Goal: Transaction & Acquisition: Book appointment/travel/reservation

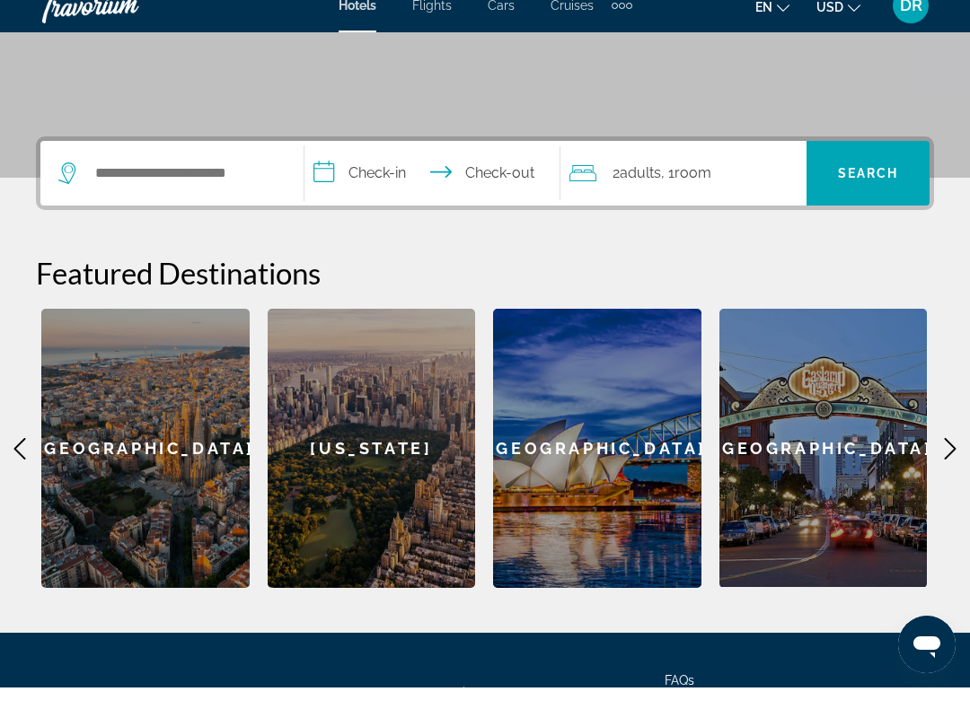
scroll to position [403, 0]
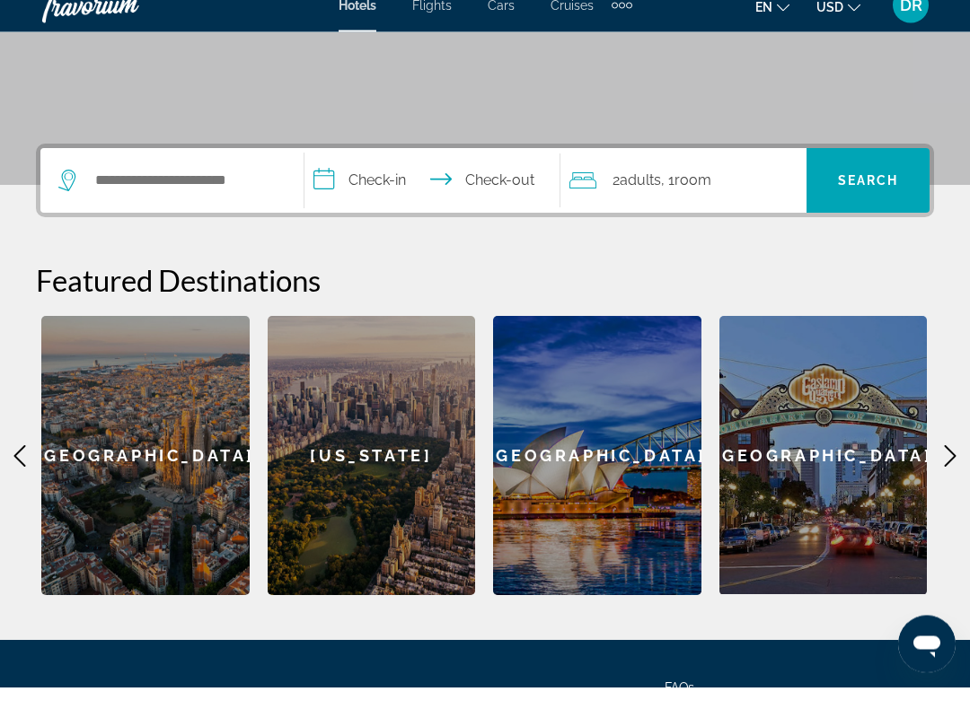
scroll to position [335, 0]
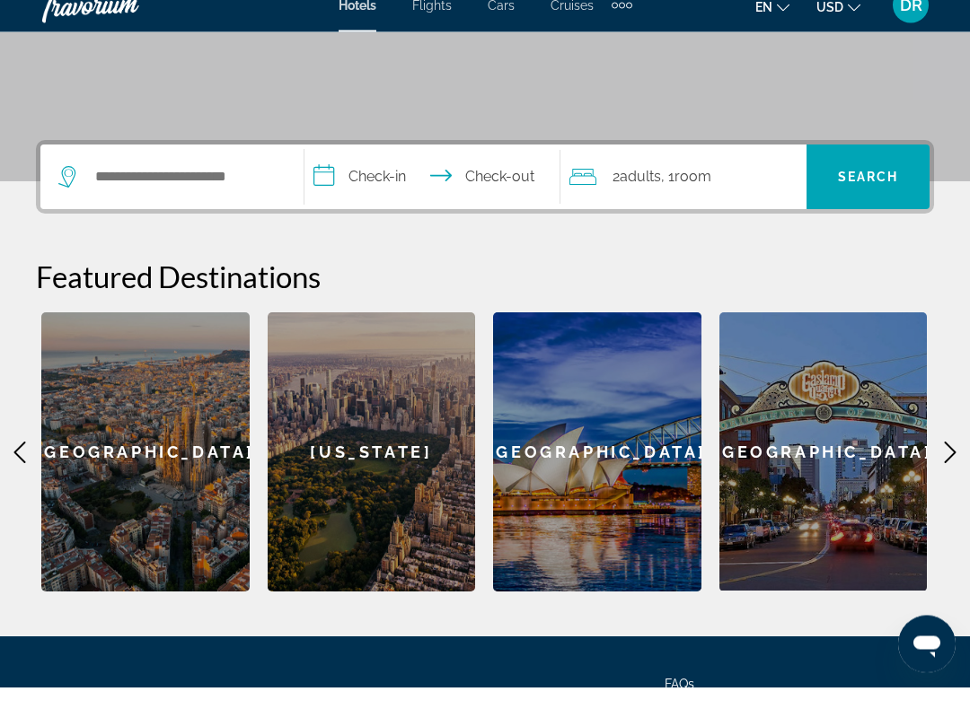
click at [946, 464] on icon "Main content" at bounding box center [950, 475] width 22 height 22
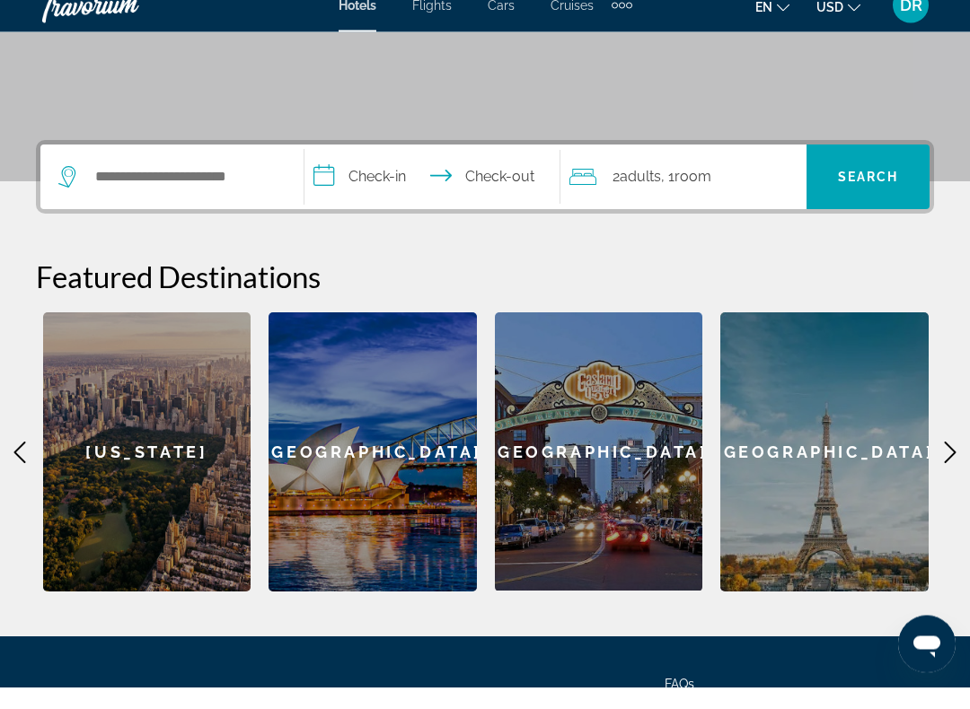
click at [956, 464] on icon "Main content" at bounding box center [950, 475] width 22 height 22
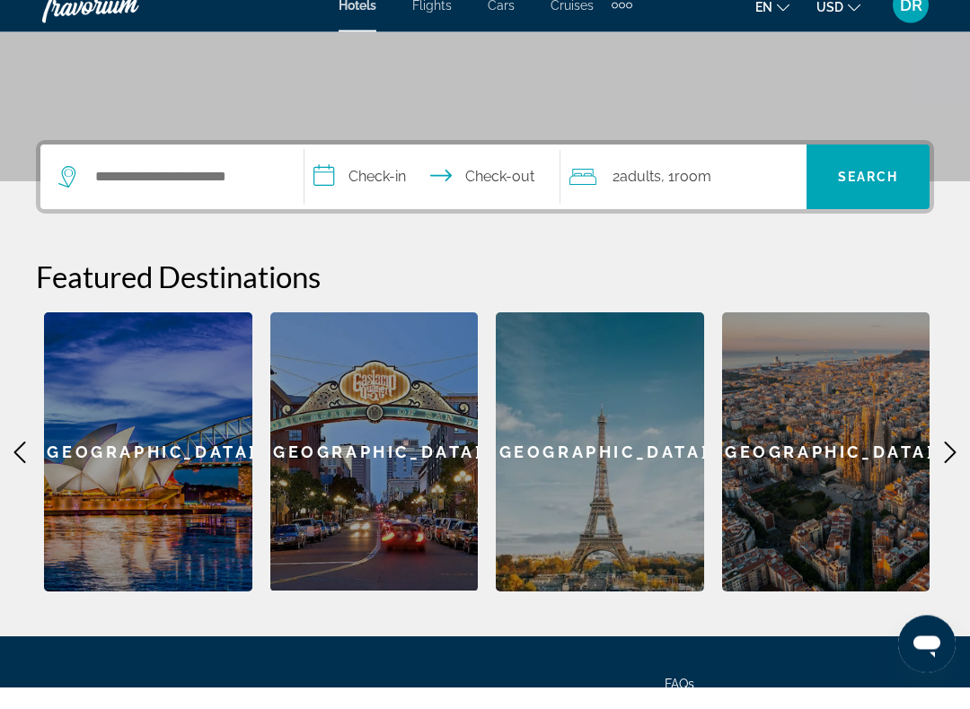
click at [965, 445] on div "**********" at bounding box center [485, 389] width 970 height 452
click at [957, 464] on icon "Main content" at bounding box center [950, 475] width 22 height 22
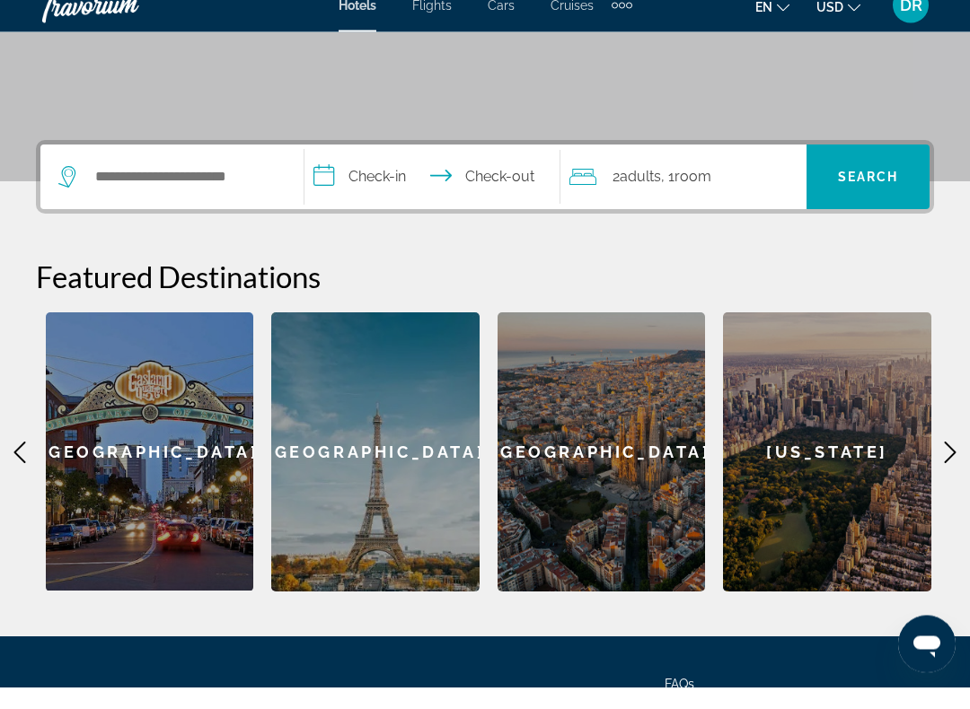
click at [383, 470] on div "[GEOGRAPHIC_DATA]" at bounding box center [375, 474] width 208 height 279
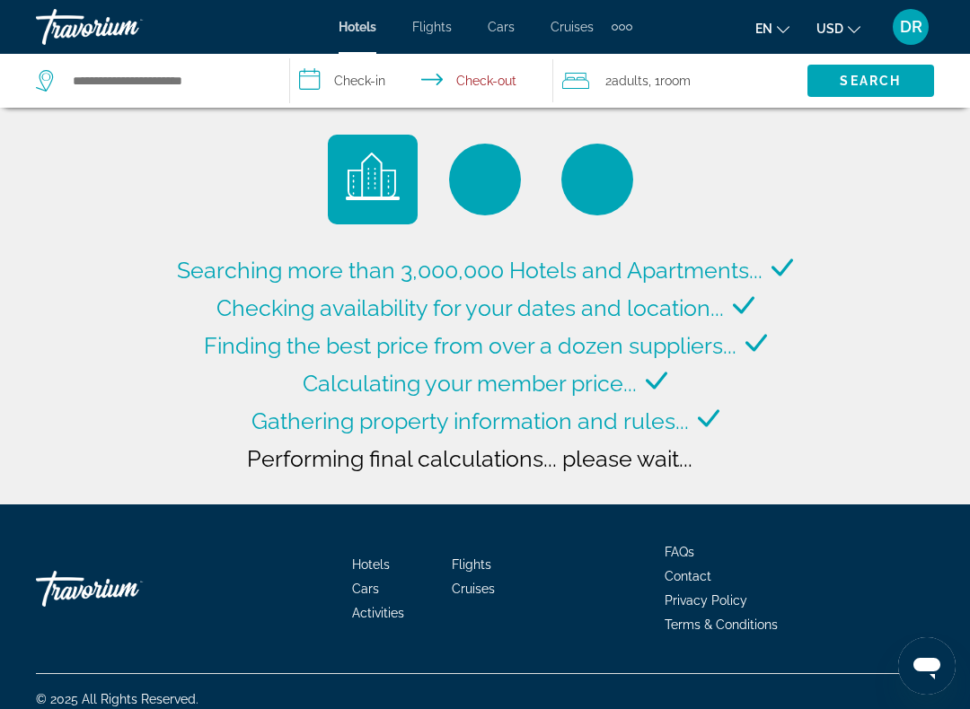
click at [629, 22] on div "Extra navigation items" at bounding box center [621, 26] width 21 height 27
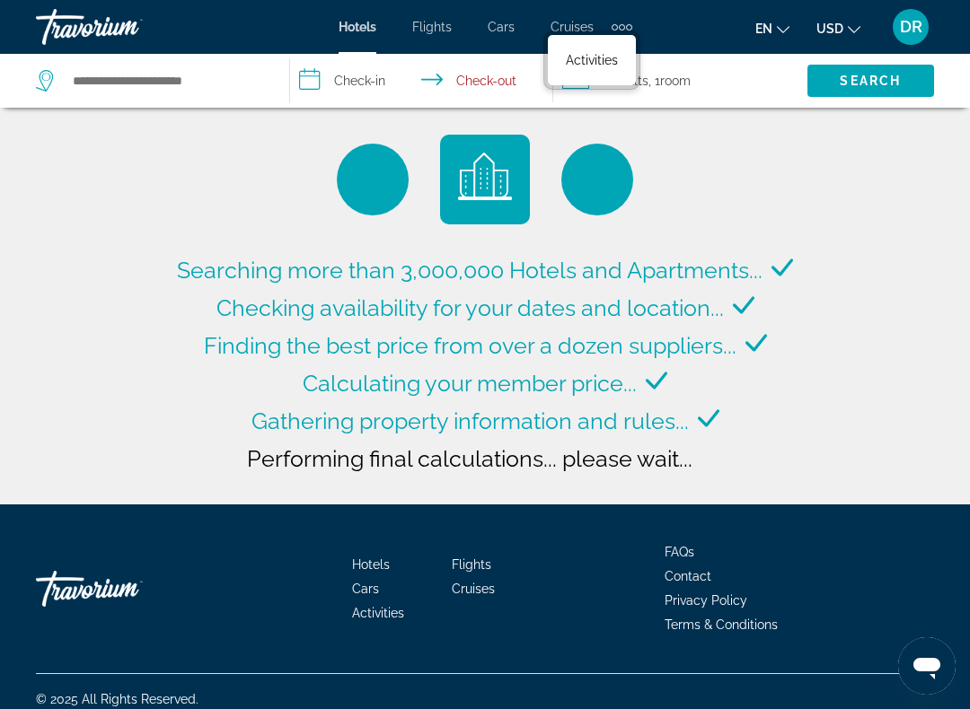
type input "**********"
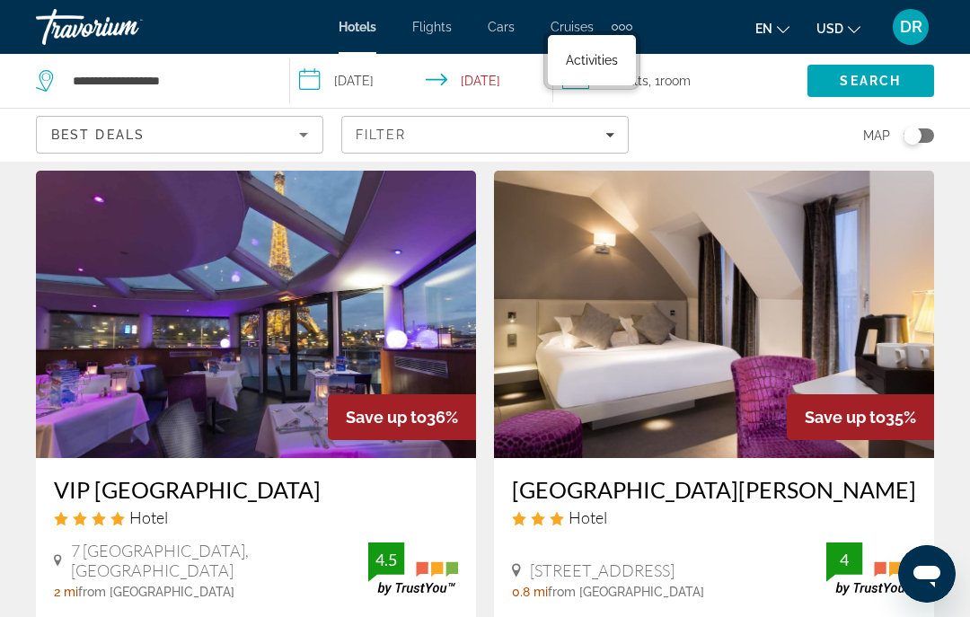
scroll to position [3391, 0]
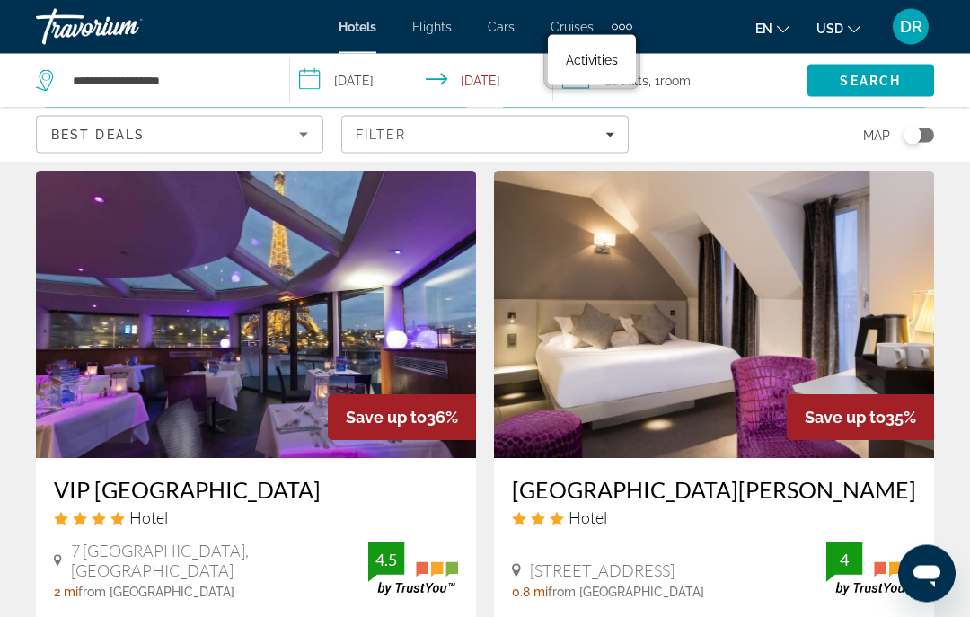
click at [344, 303] on img "Main content" at bounding box center [256, 315] width 440 height 287
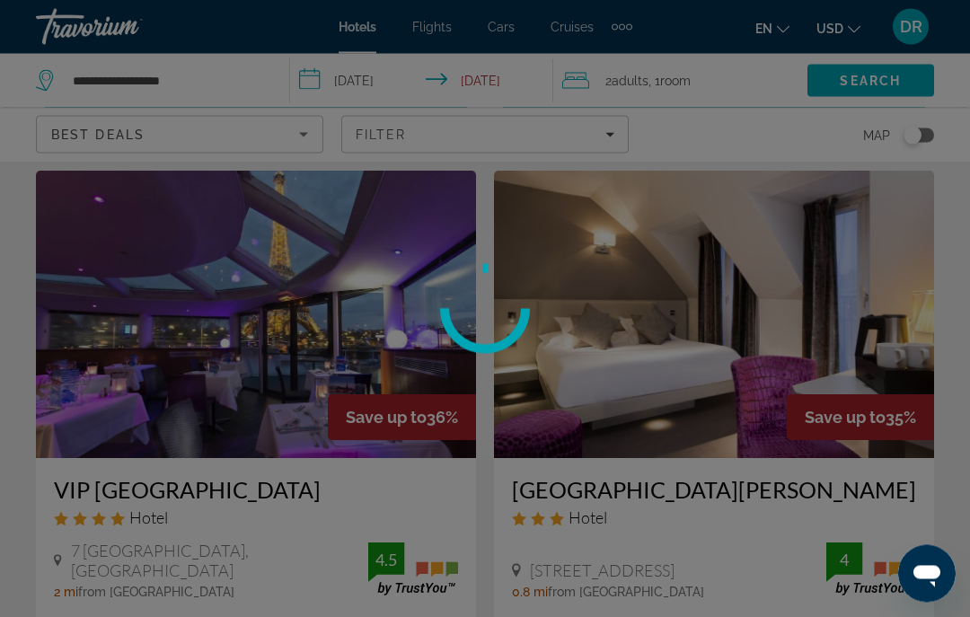
scroll to position [3391, 0]
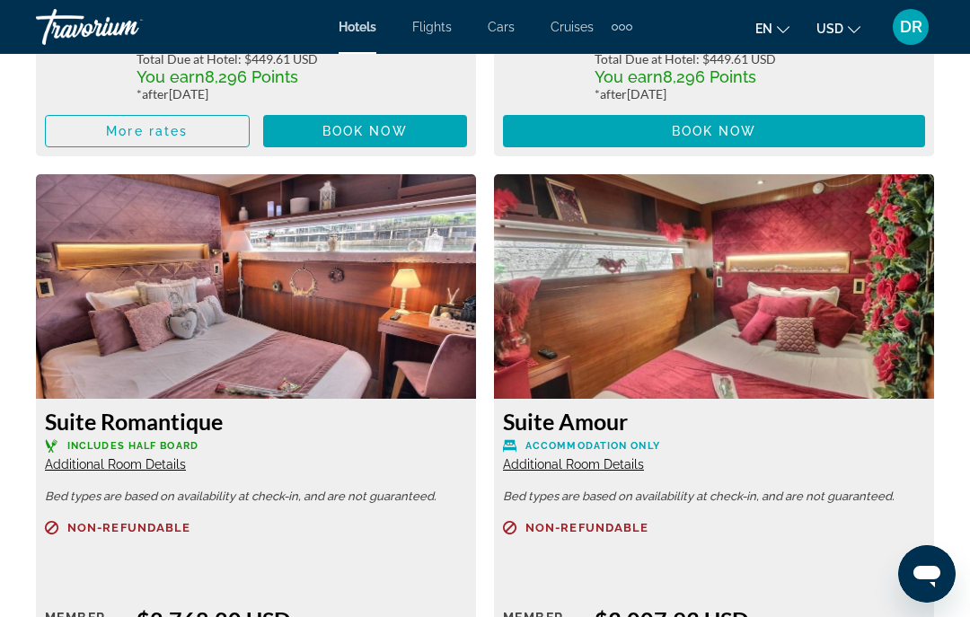
scroll to position [5700, 0]
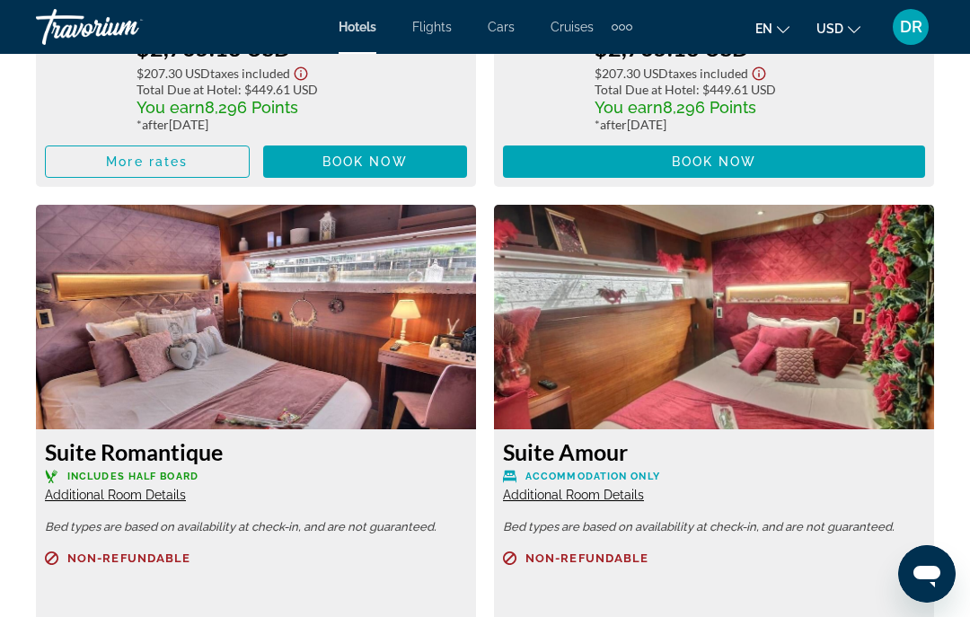
click at [845, 372] on img "Main content" at bounding box center [714, 317] width 440 height 224
click at [800, 368] on img "Main content" at bounding box center [714, 317] width 440 height 224
click at [805, 395] on img "Main content" at bounding box center [714, 317] width 440 height 224
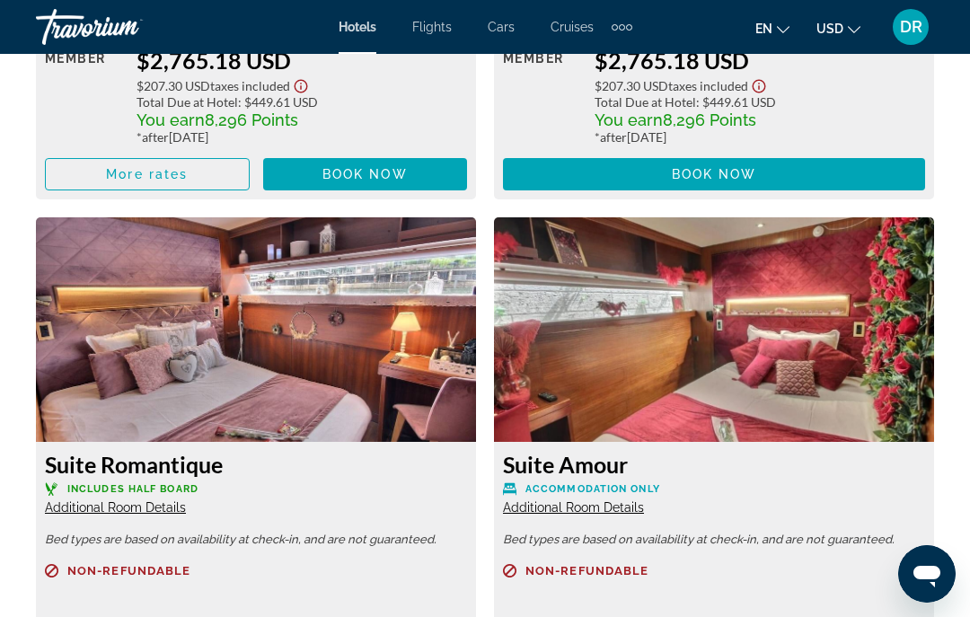
click at [632, 500] on span "Additional Room Details" at bounding box center [573, 507] width 141 height 14
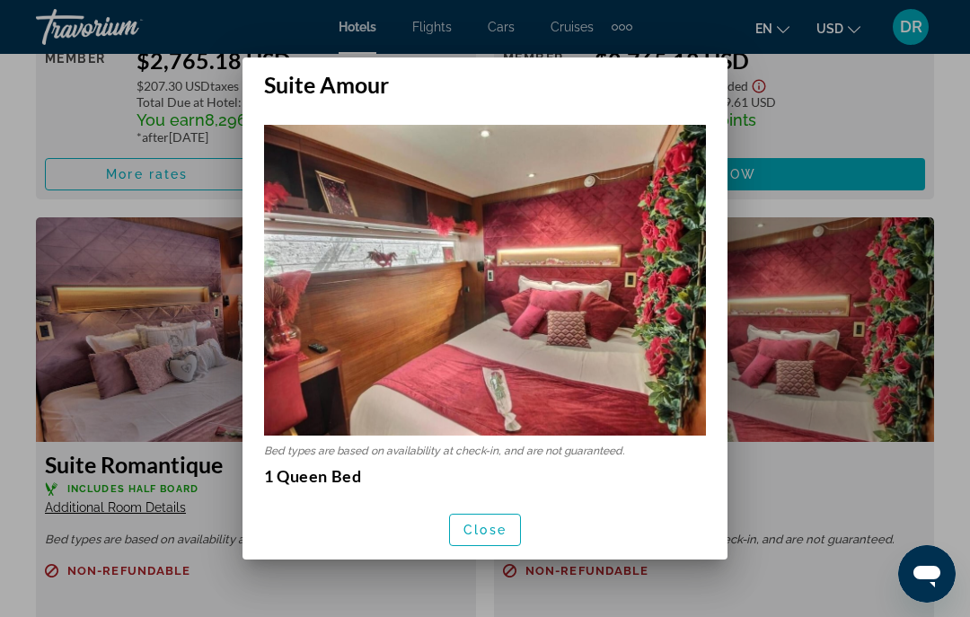
scroll to position [0, 0]
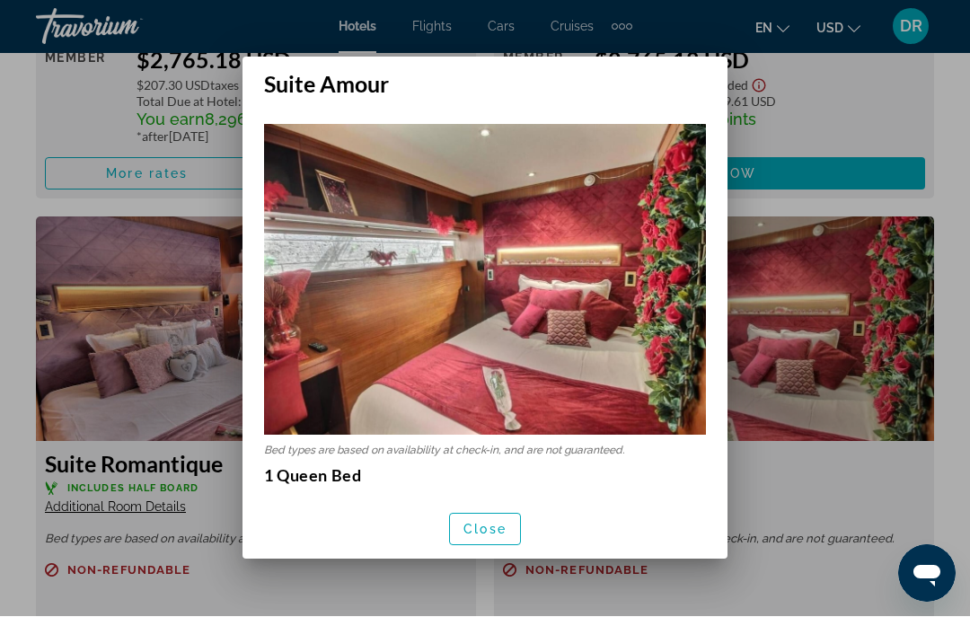
click at [516, 541] on span "button" at bounding box center [485, 529] width 70 height 43
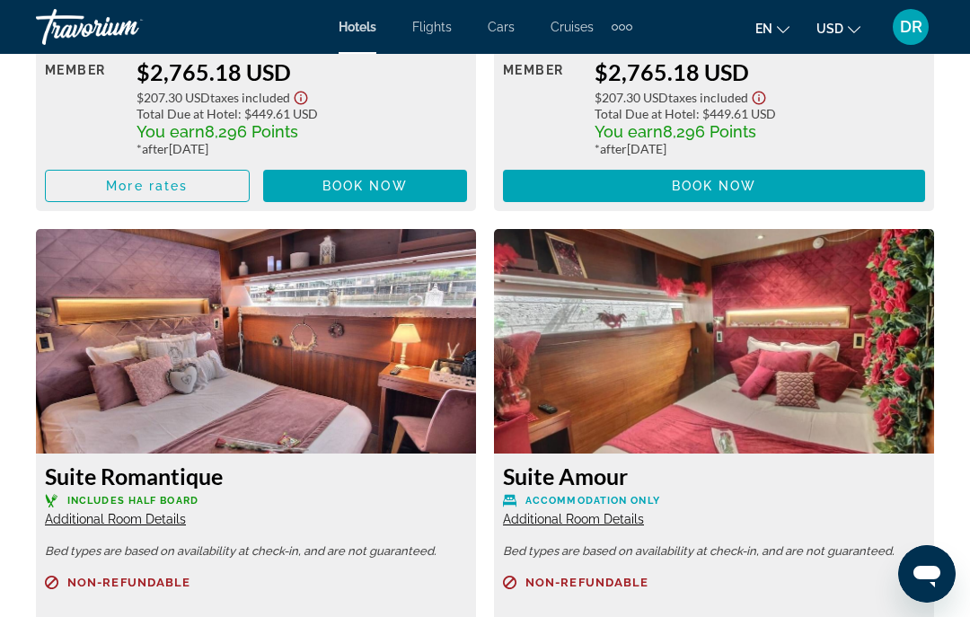
scroll to position [5650, 0]
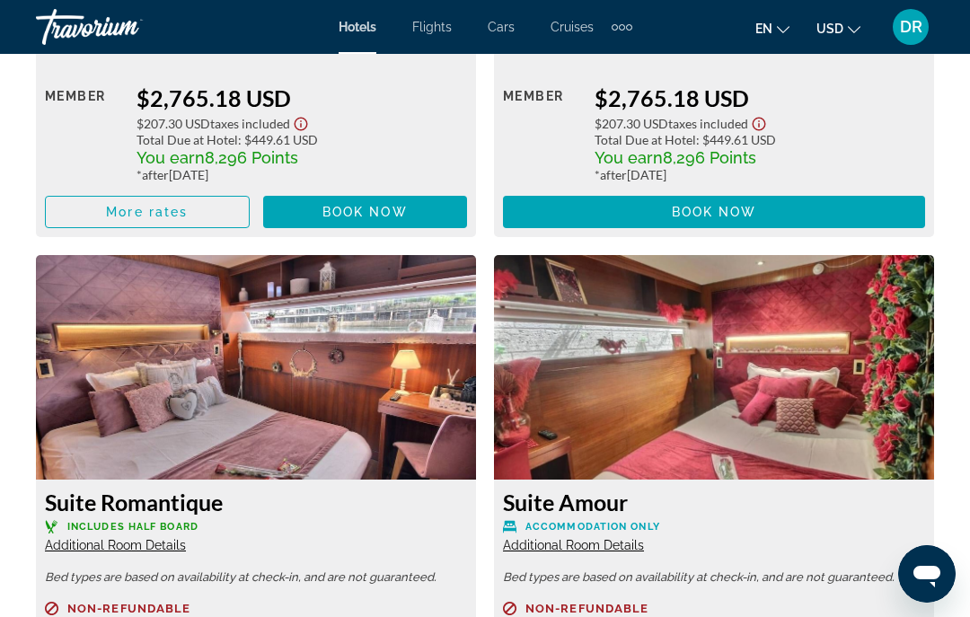
click at [80, 538] on span "Additional Room Details" at bounding box center [115, 545] width 141 height 14
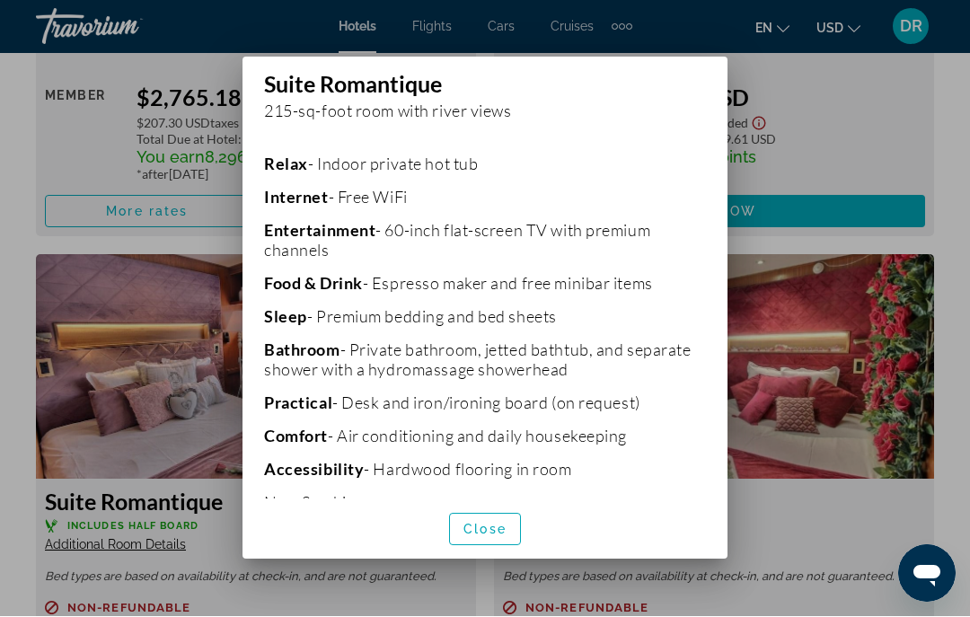
scroll to position [381, 0]
click at [511, 549] on span "button" at bounding box center [485, 529] width 70 height 43
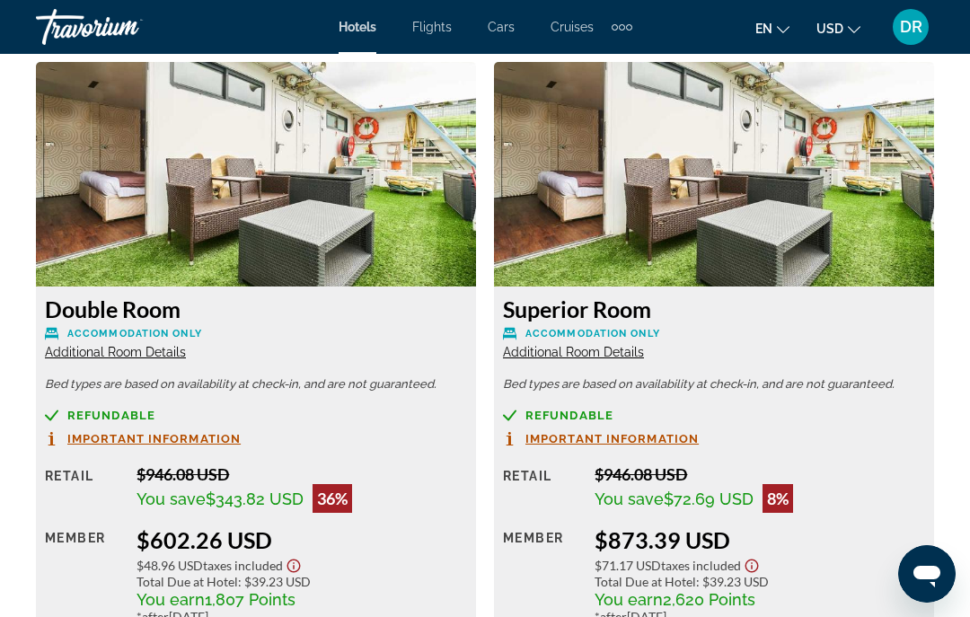
scroll to position [2826, 0]
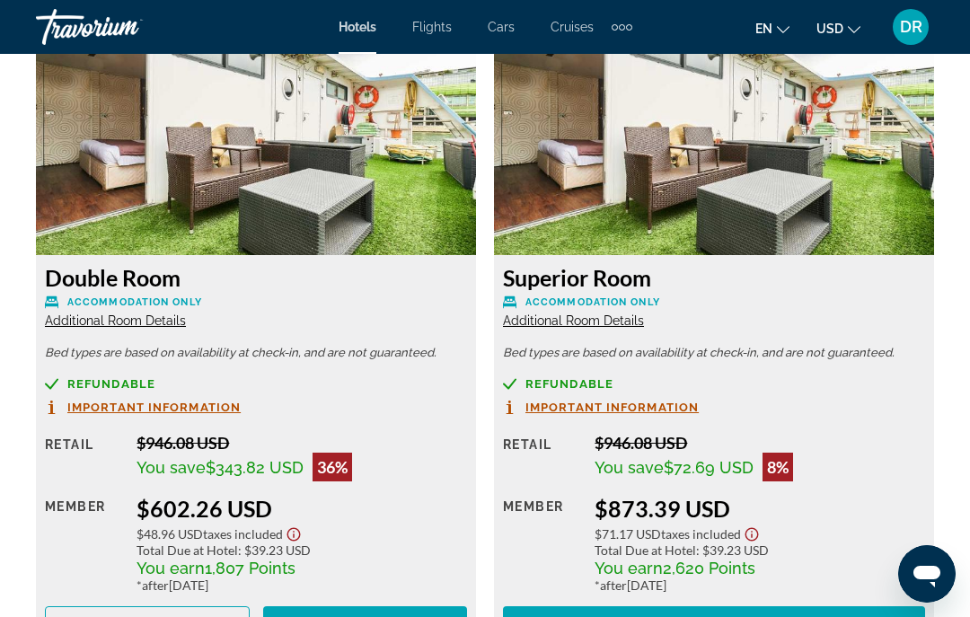
click at [84, 316] on span "Additional Room Details" at bounding box center [115, 320] width 141 height 14
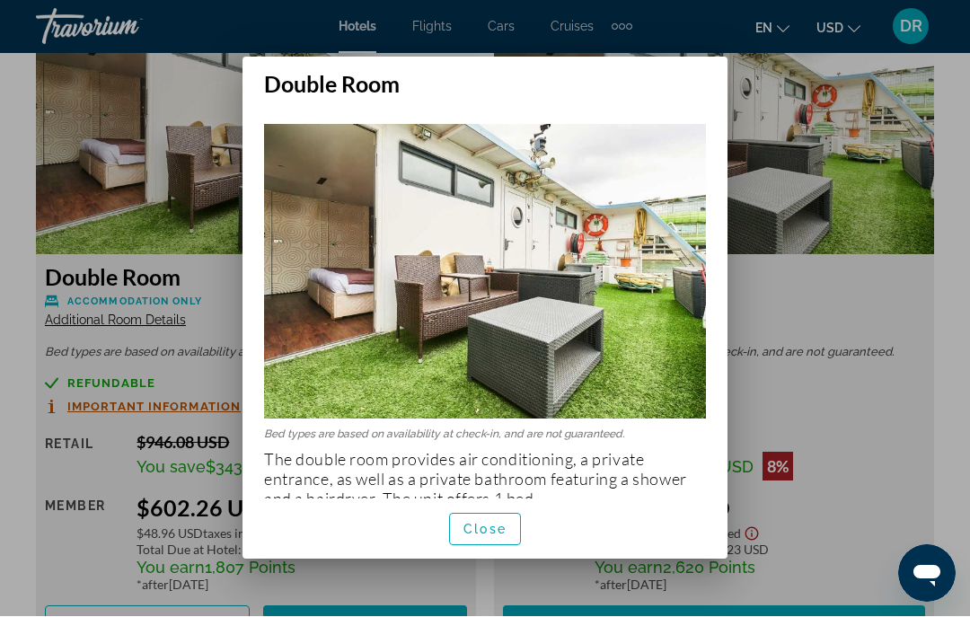
click at [852, 311] on div at bounding box center [485, 308] width 970 height 617
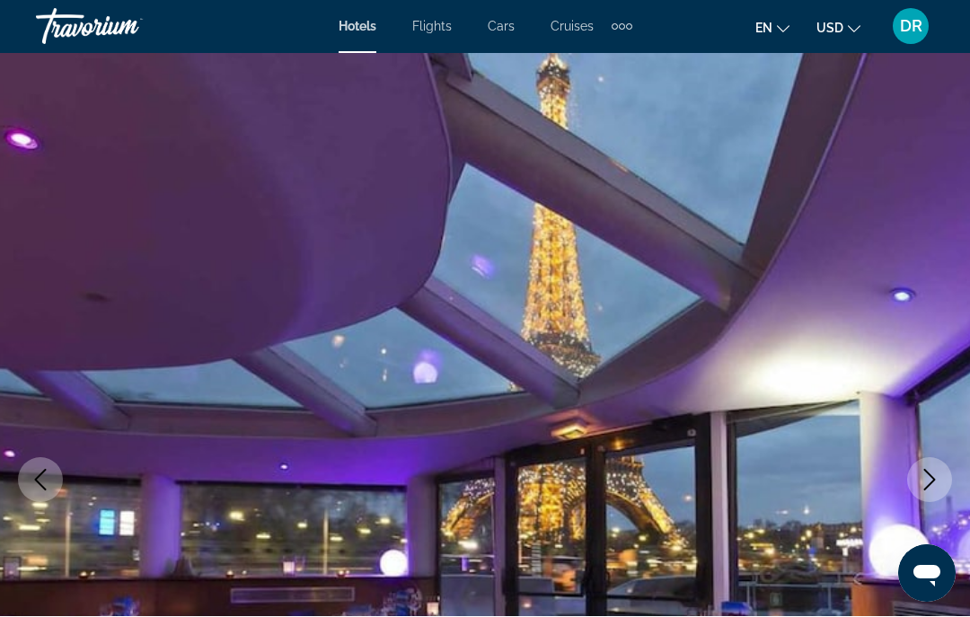
scroll to position [2826, 0]
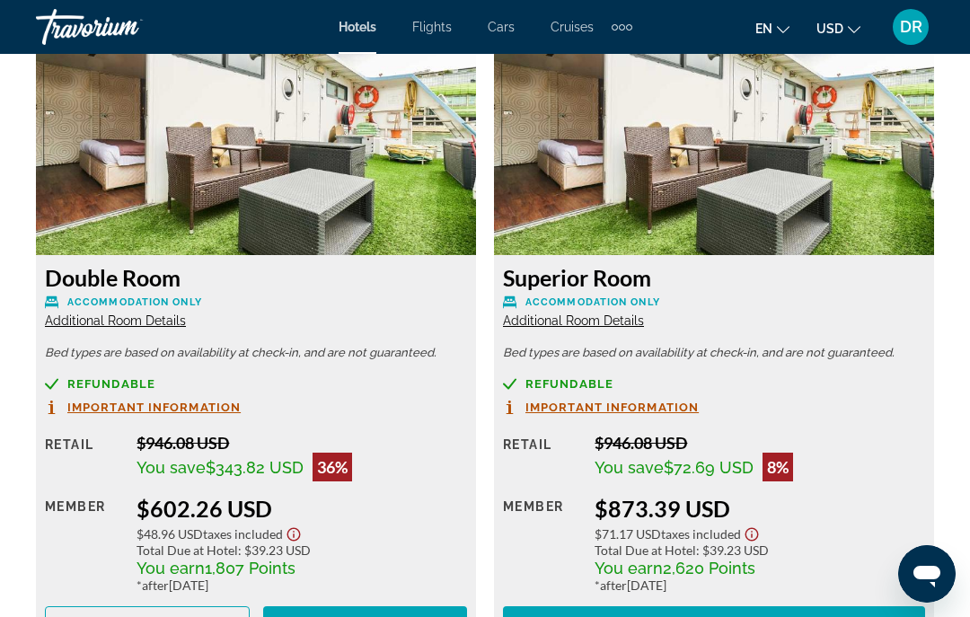
click at [625, 324] on span "Additional Room Details" at bounding box center [573, 320] width 141 height 14
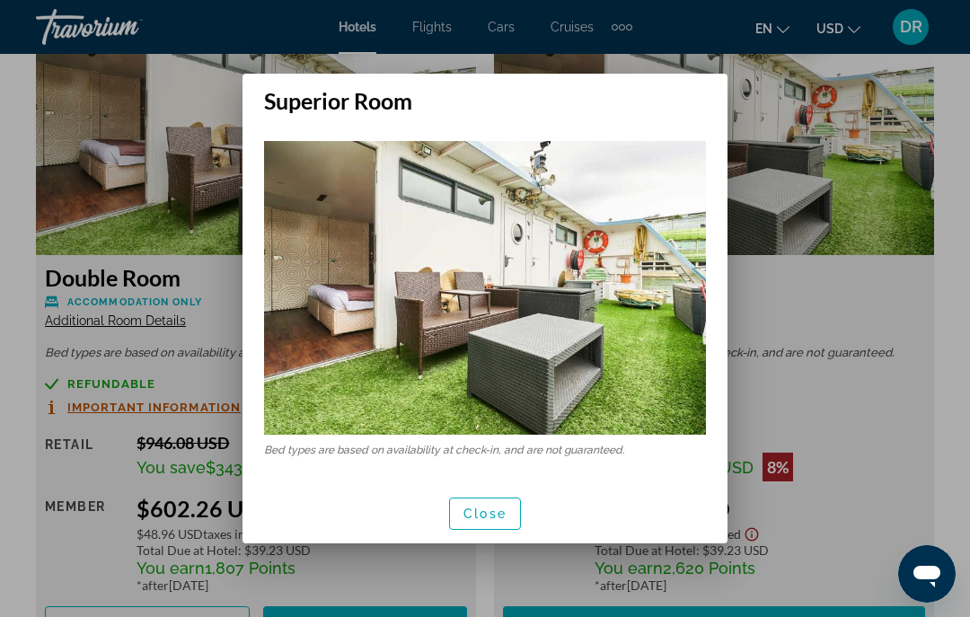
scroll to position [0, 0]
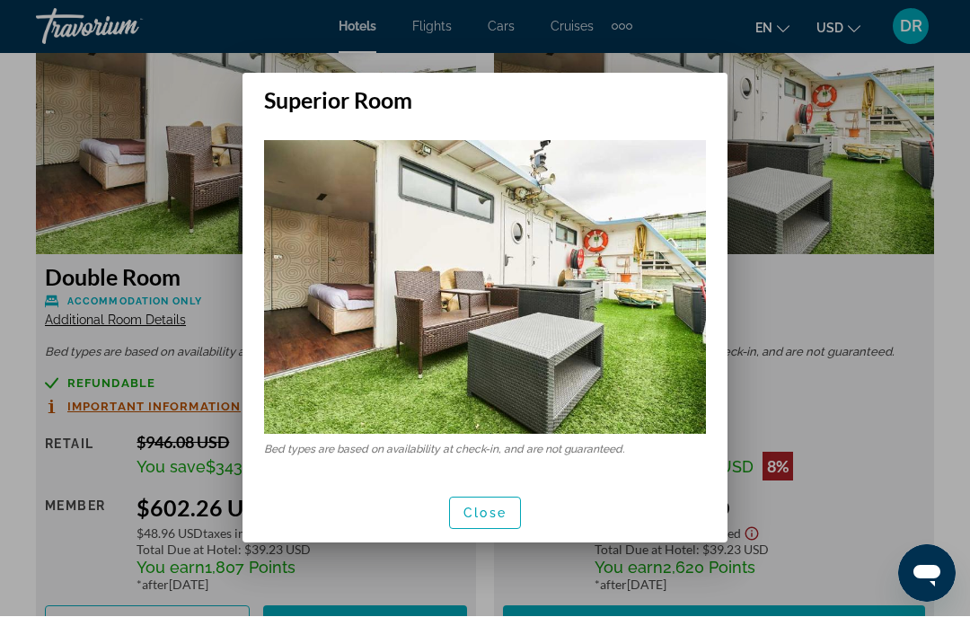
click at [859, 387] on div at bounding box center [485, 308] width 970 height 617
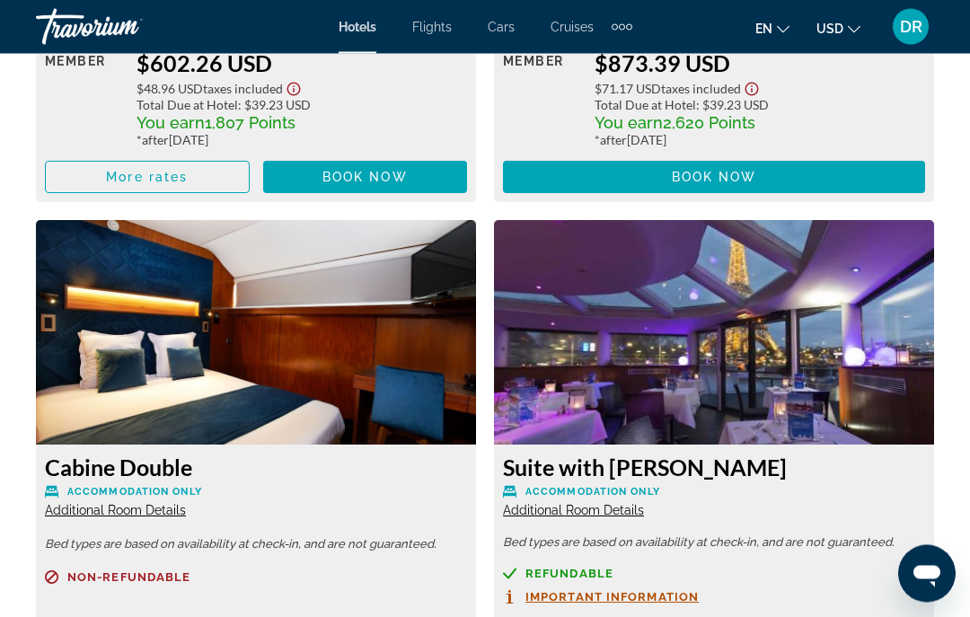
scroll to position [3272, 0]
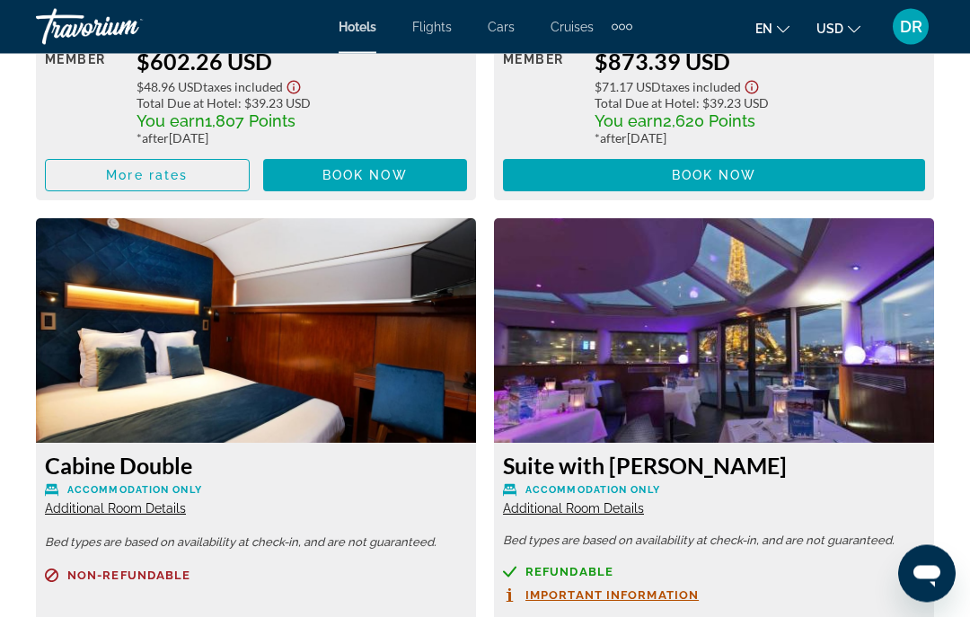
click at [618, 502] on span "Additional Room Details" at bounding box center [573, 509] width 141 height 14
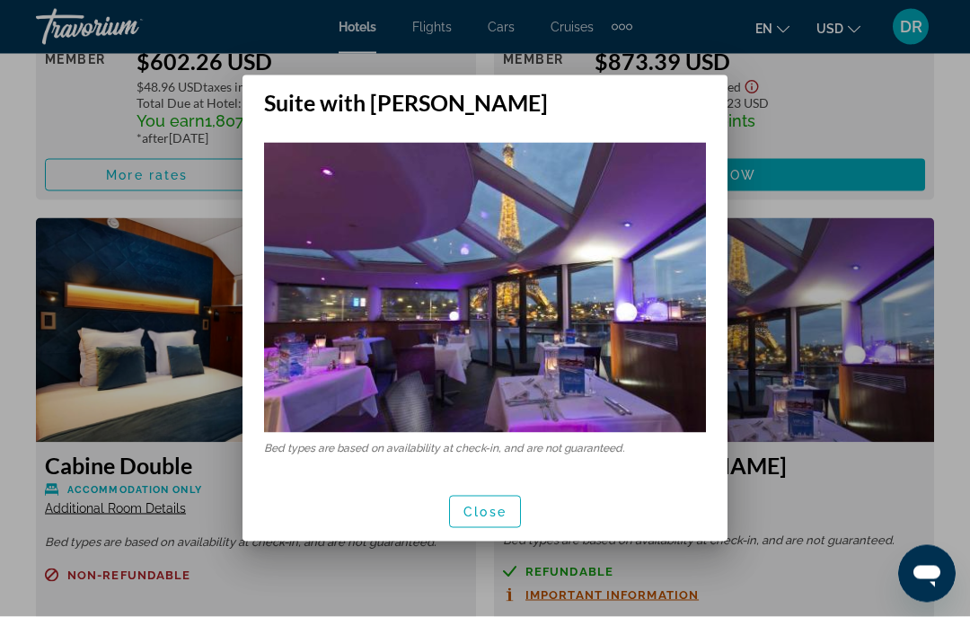
scroll to position [0, 0]
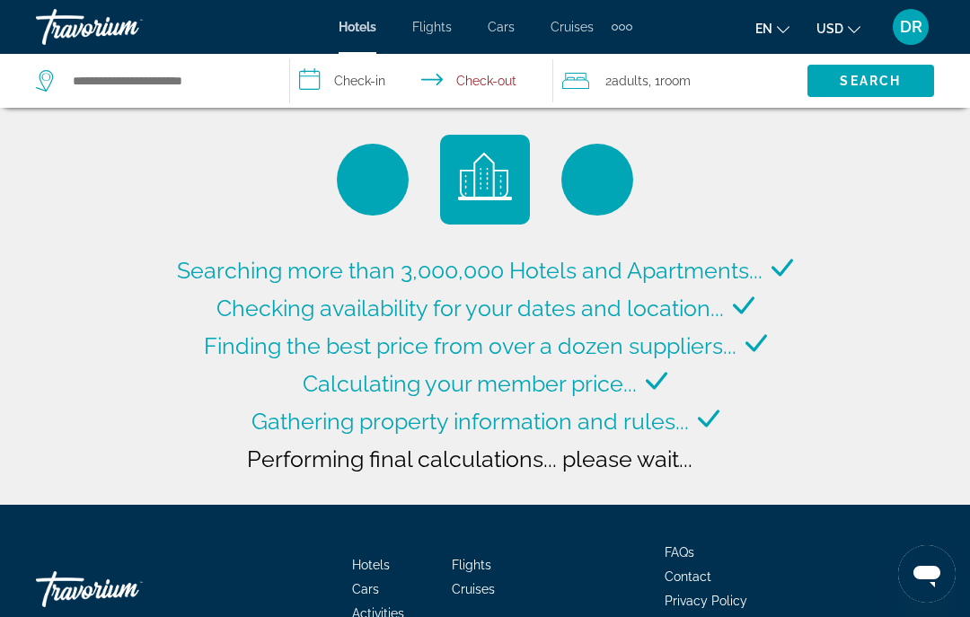
type input "**********"
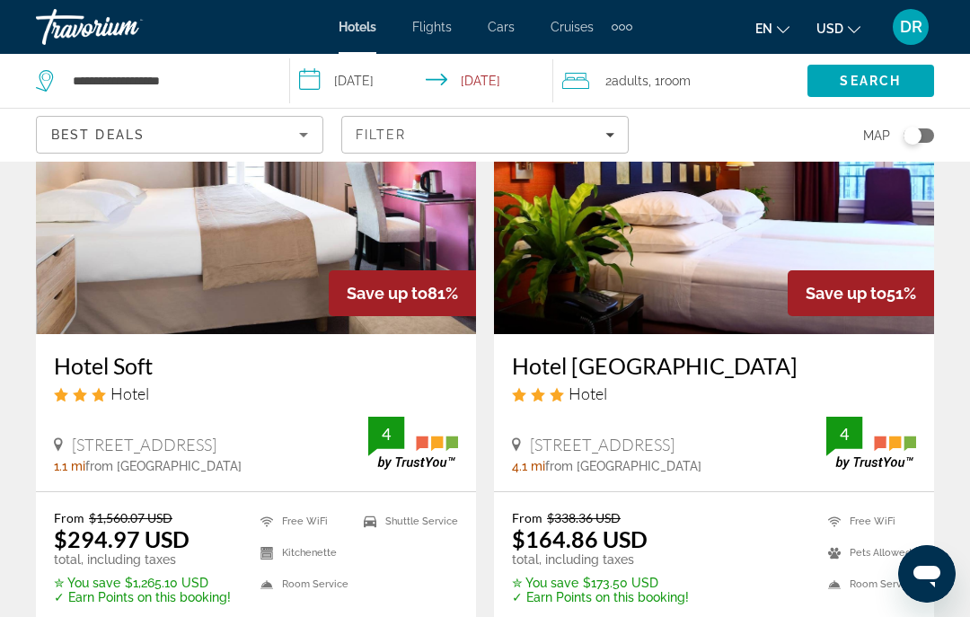
scroll to position [177, 0]
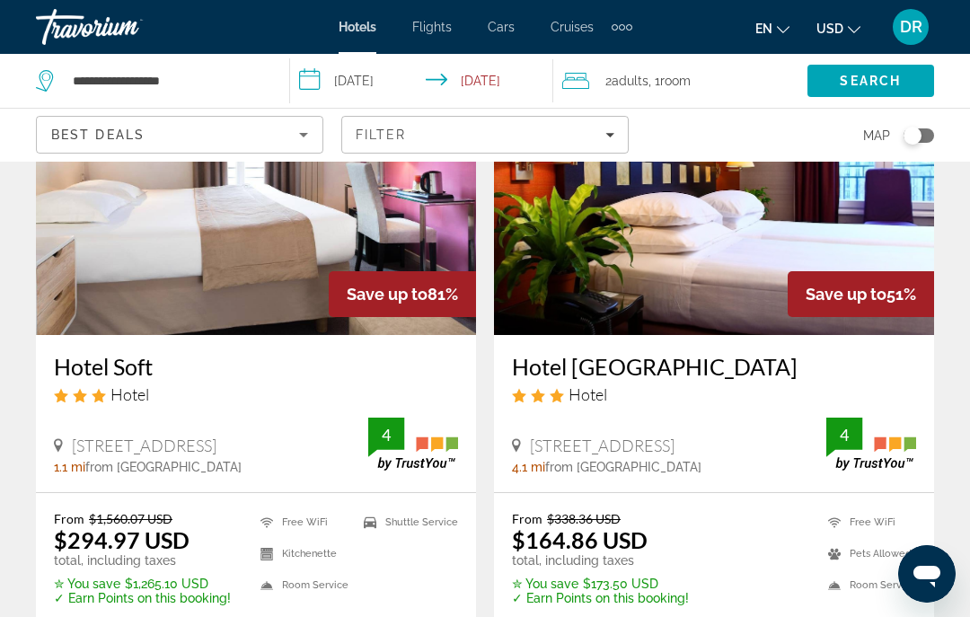
click at [780, 279] on img "Main content" at bounding box center [714, 191] width 440 height 287
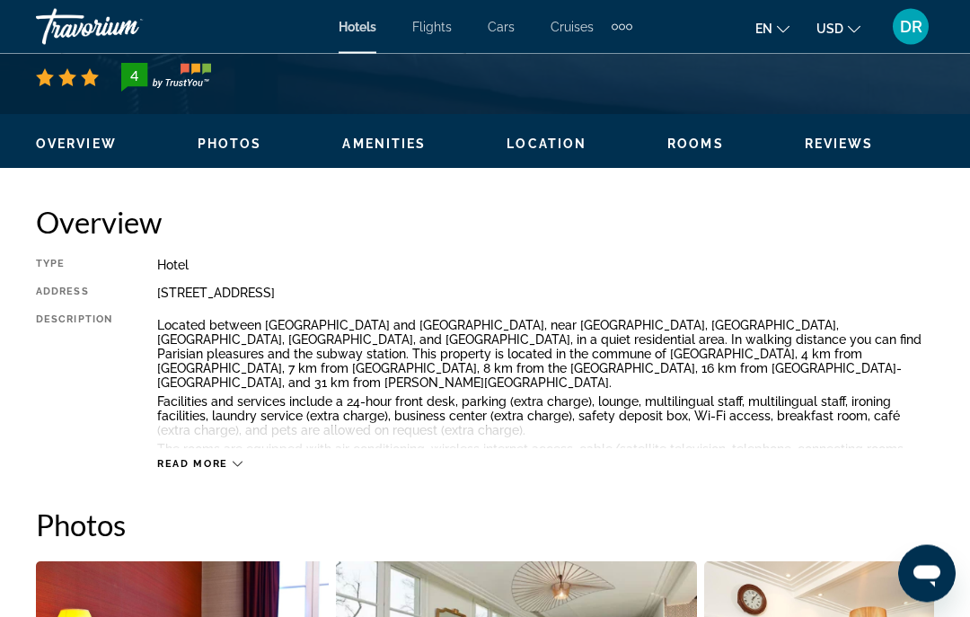
scroll to position [793, 0]
click at [171, 462] on span "Read more" at bounding box center [192, 464] width 71 height 12
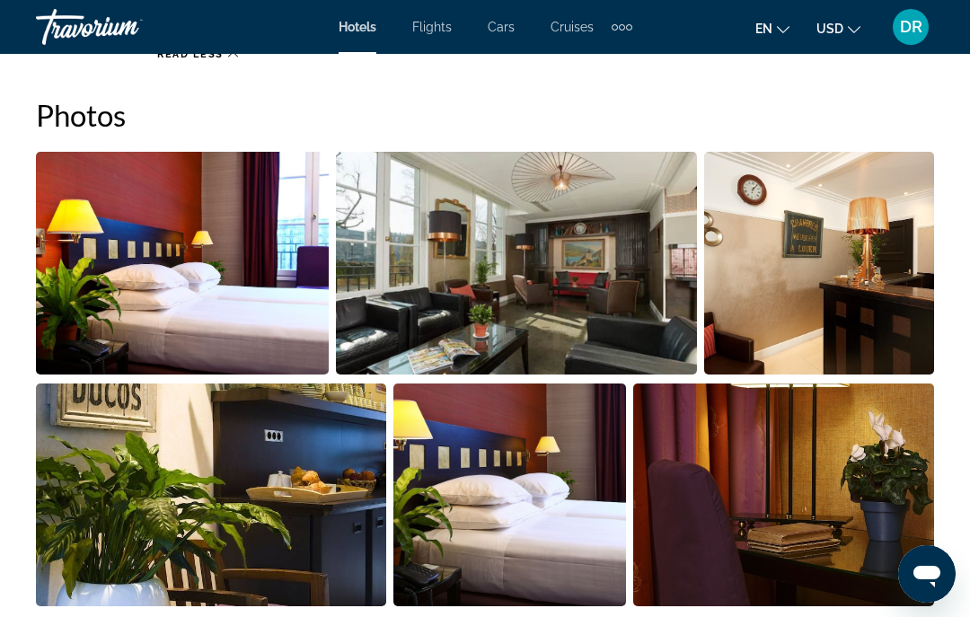
scroll to position [1251, 0]
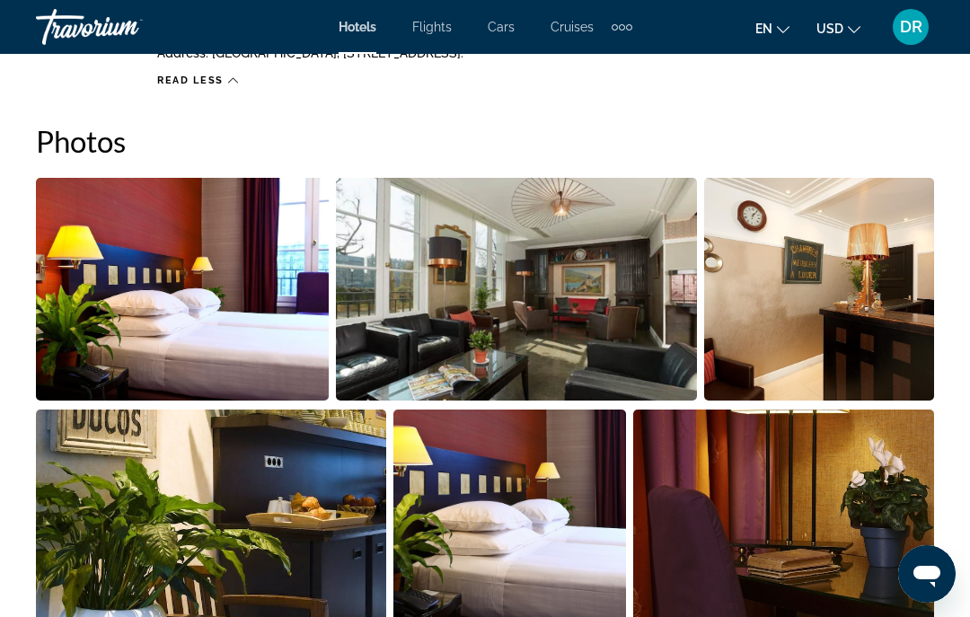
click at [114, 324] on img "Open full-screen image slider" at bounding box center [182, 289] width 293 height 223
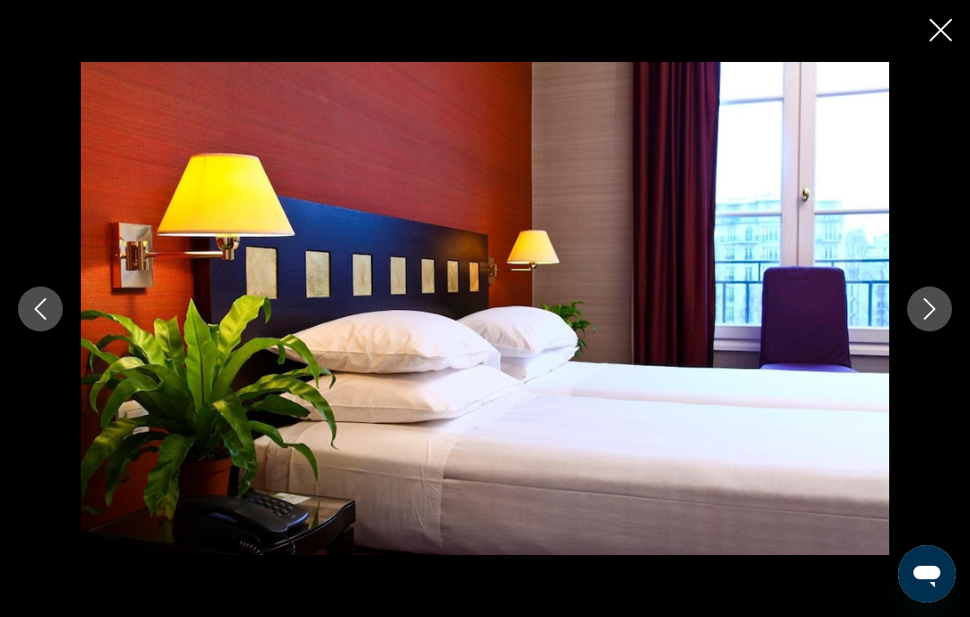
click at [937, 320] on icon "Next image" at bounding box center [930, 309] width 22 height 22
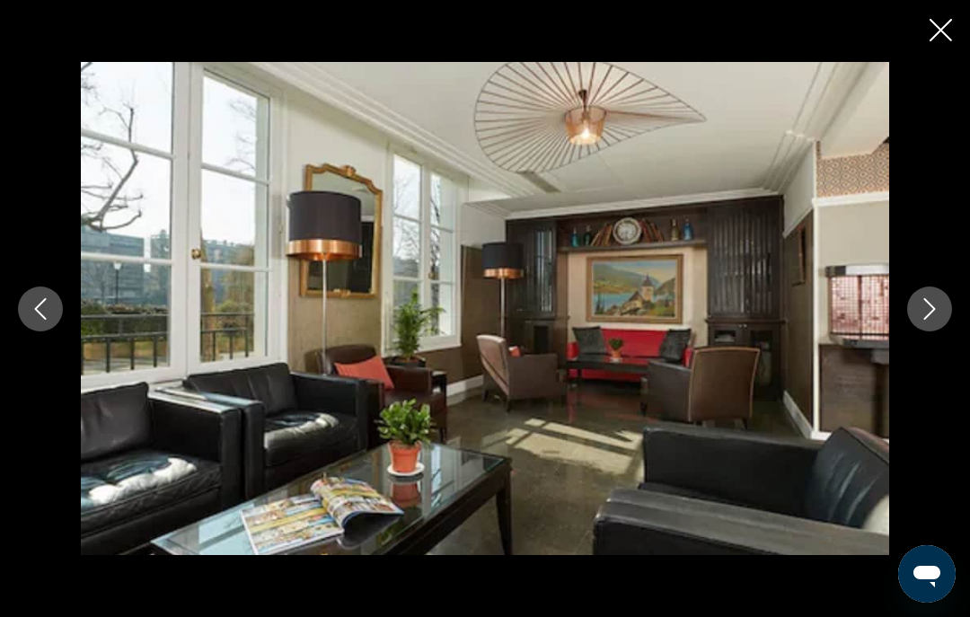
click at [927, 320] on icon "Next image" at bounding box center [930, 309] width 22 height 22
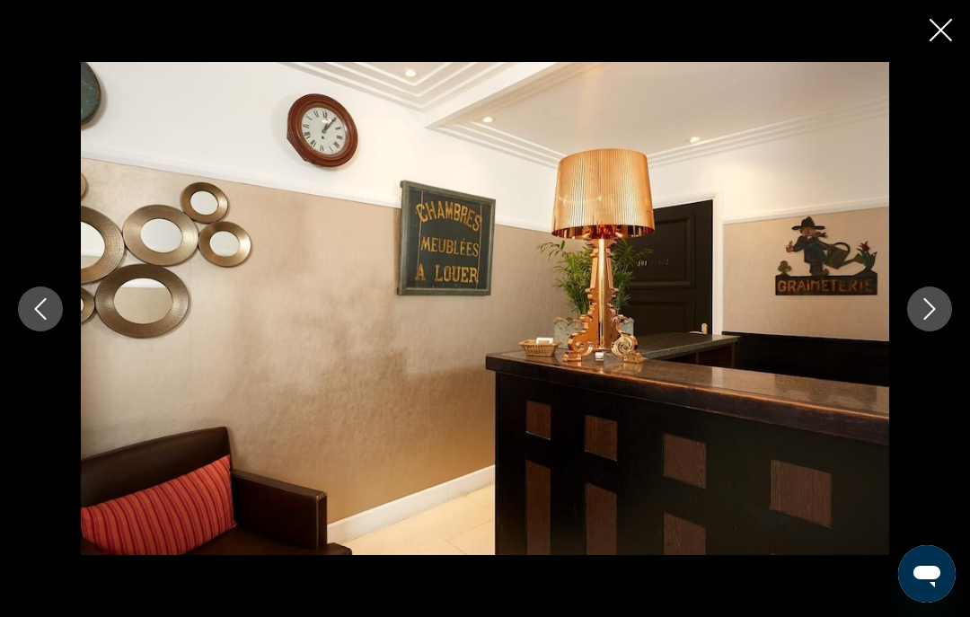
click at [931, 320] on icon "Next image" at bounding box center [930, 309] width 22 height 22
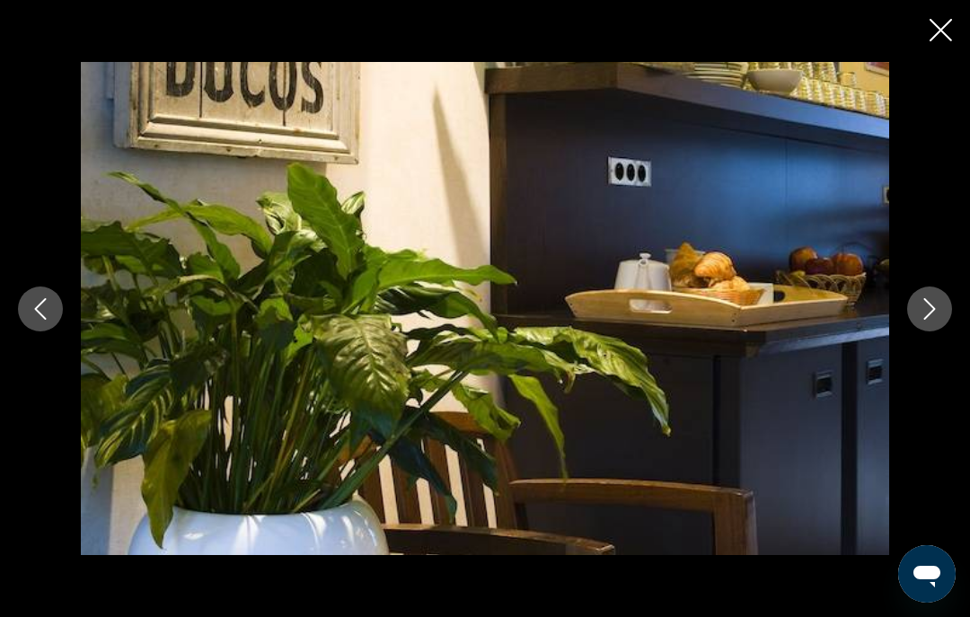
click at [927, 320] on icon "Next image" at bounding box center [930, 309] width 22 height 22
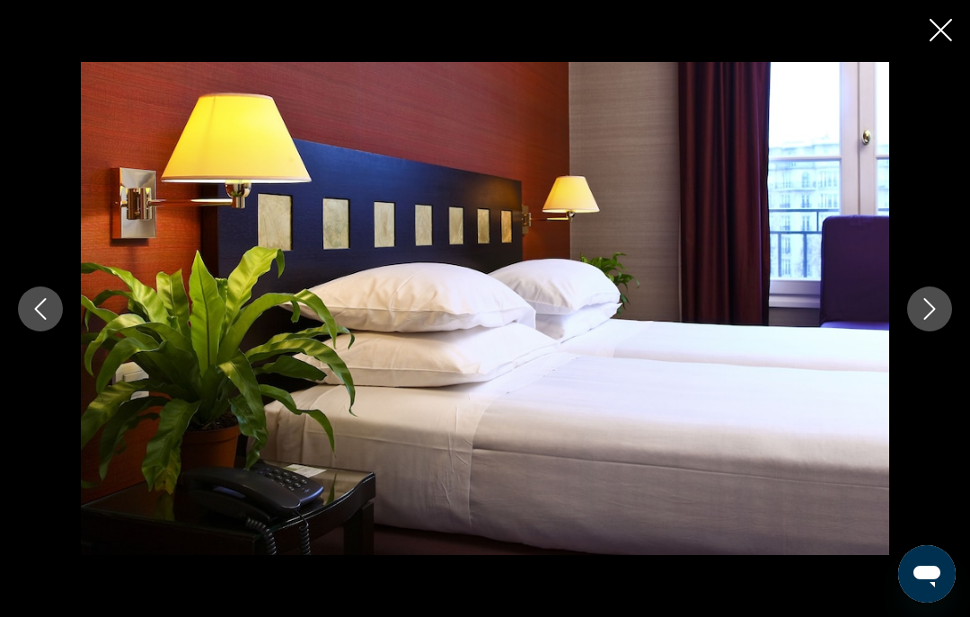
click at [942, 331] on button "Next image" at bounding box center [929, 308] width 45 height 45
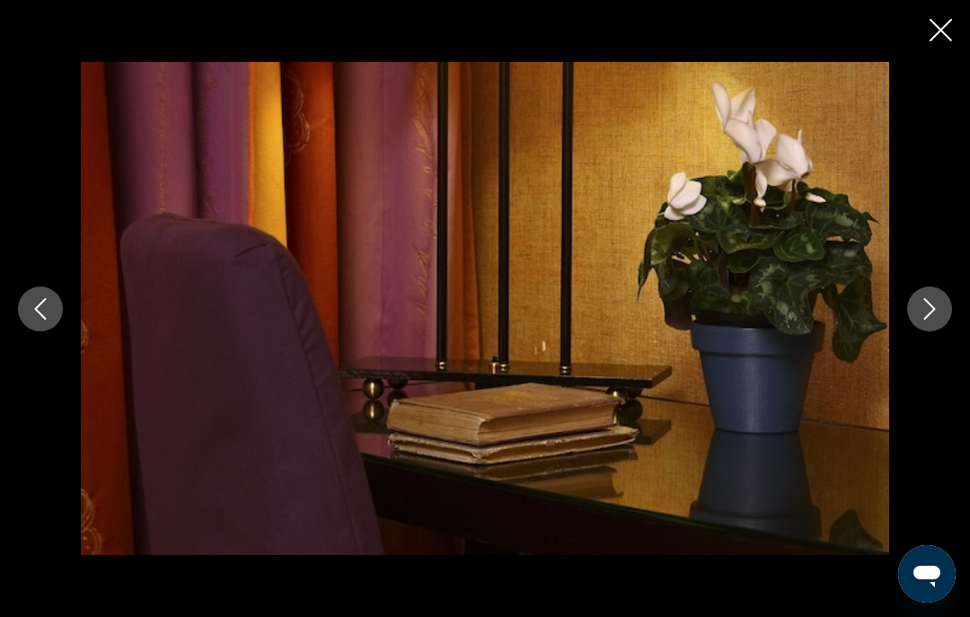
click at [941, 25] on icon "Close slideshow" at bounding box center [940, 30] width 22 height 22
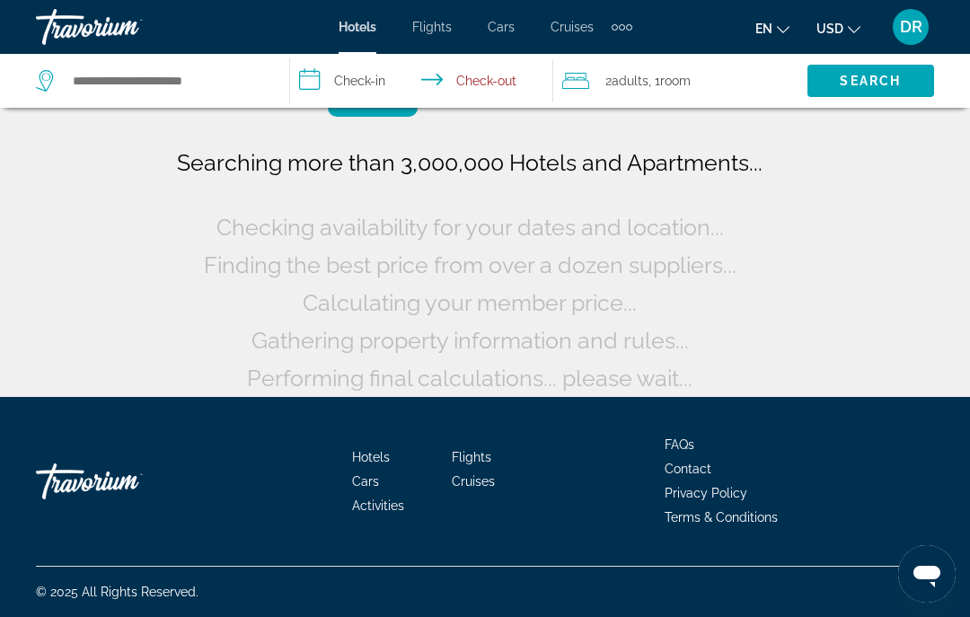
scroll to position [108, 0]
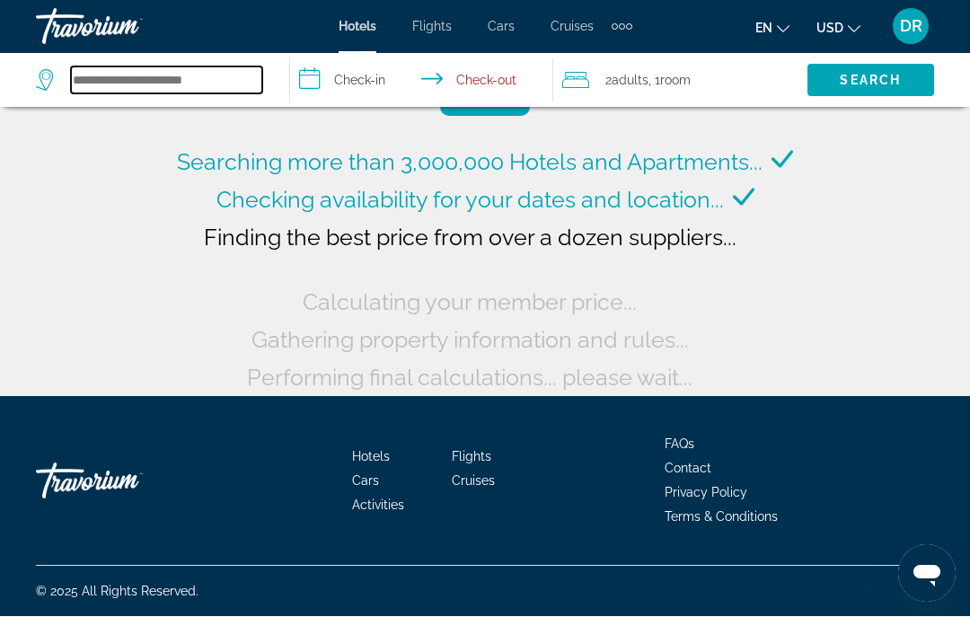
click at [71, 84] on input "Search hotel destination" at bounding box center [166, 80] width 191 height 27
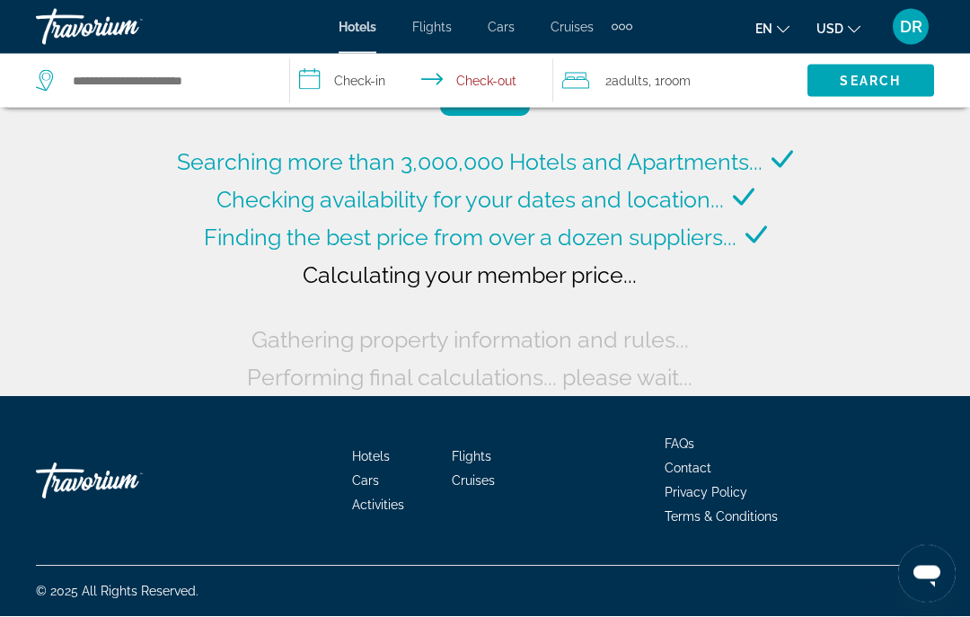
click at [27, 166] on div "Searching more than 3,000,000 Hotels and Apartments... Checking availability fo…" at bounding box center [485, 144] width 970 height 505
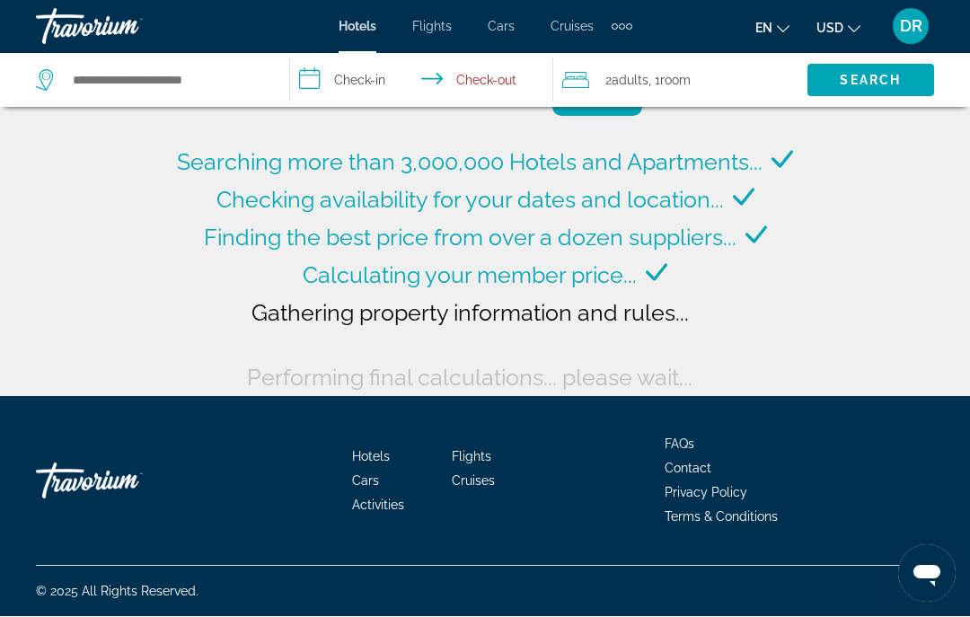
click at [576, 10] on div "Hotels Flights Cars Cruises Activities Hotels Flights Cars Cruises Activities e…" at bounding box center [485, 27] width 970 height 47
click at [560, 22] on span "Cruises" at bounding box center [571, 27] width 43 height 14
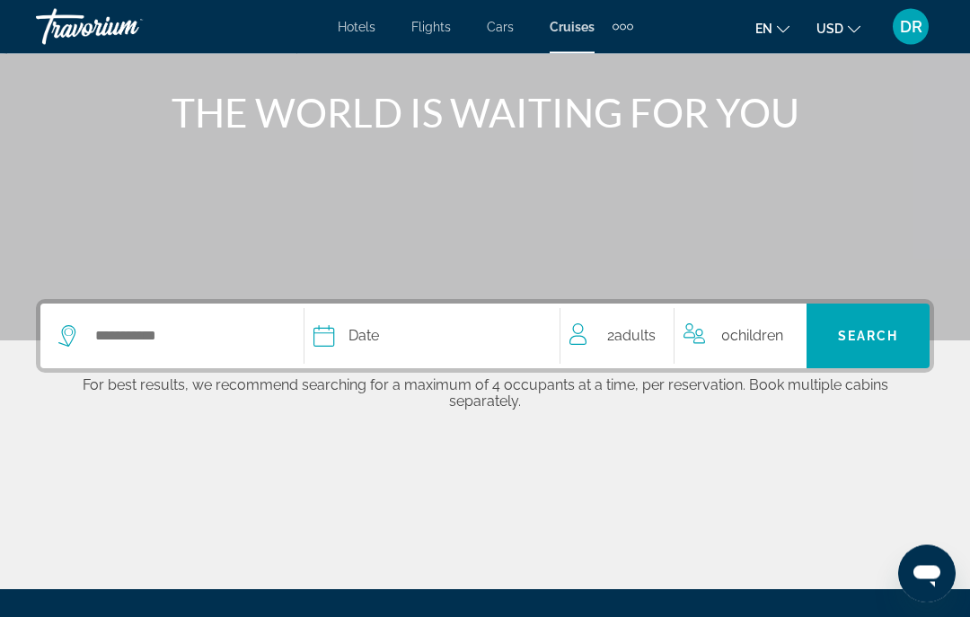
scroll to position [198, 0]
click at [886, 343] on span "Search" at bounding box center [868, 336] width 61 height 14
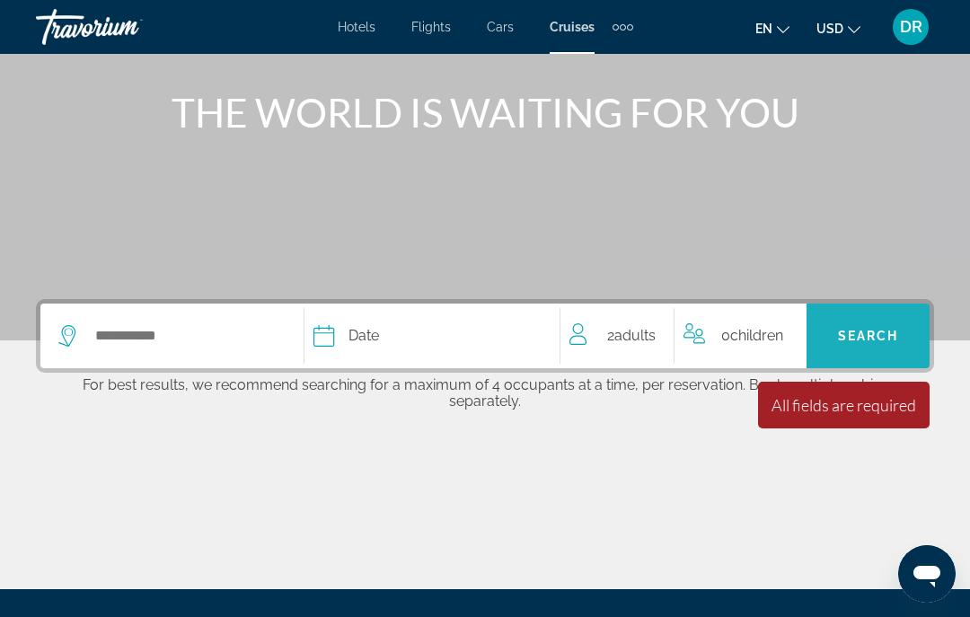
click at [898, 321] on span "Search" at bounding box center [867, 335] width 123 height 43
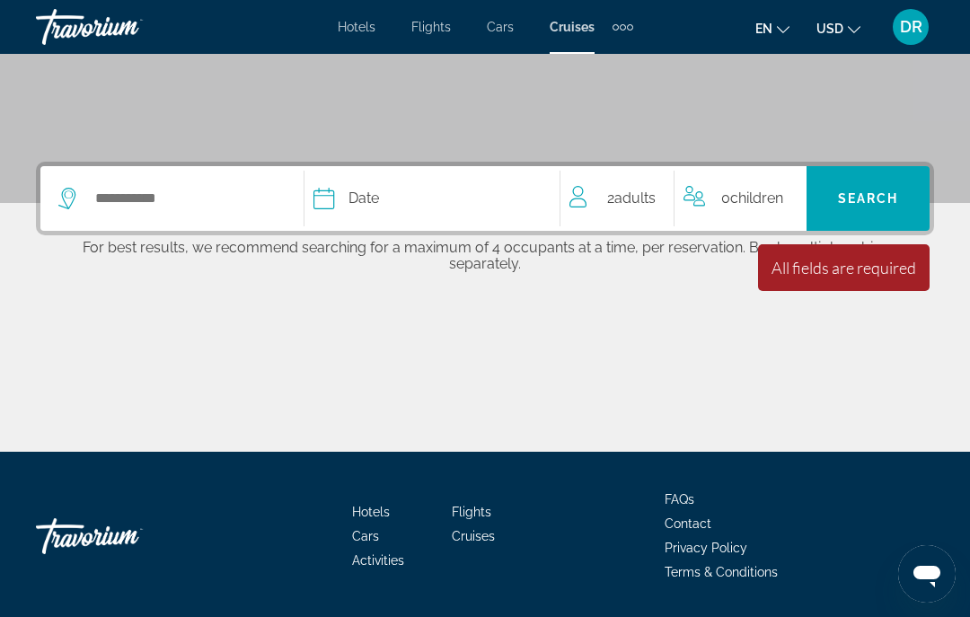
scroll to position [331, 0]
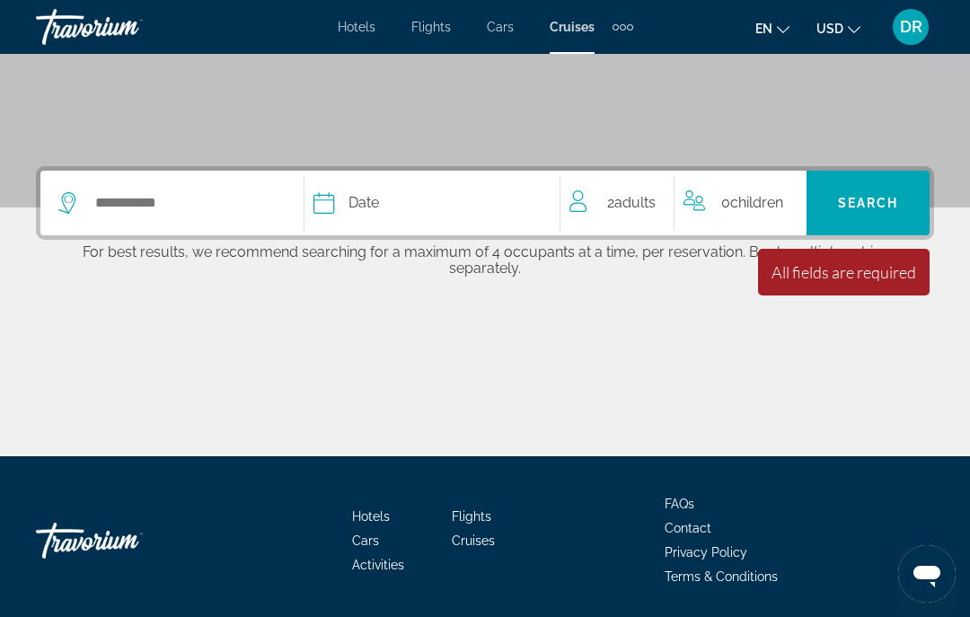
click at [347, 208] on div "Date" at bounding box center [426, 202] width 227 height 25
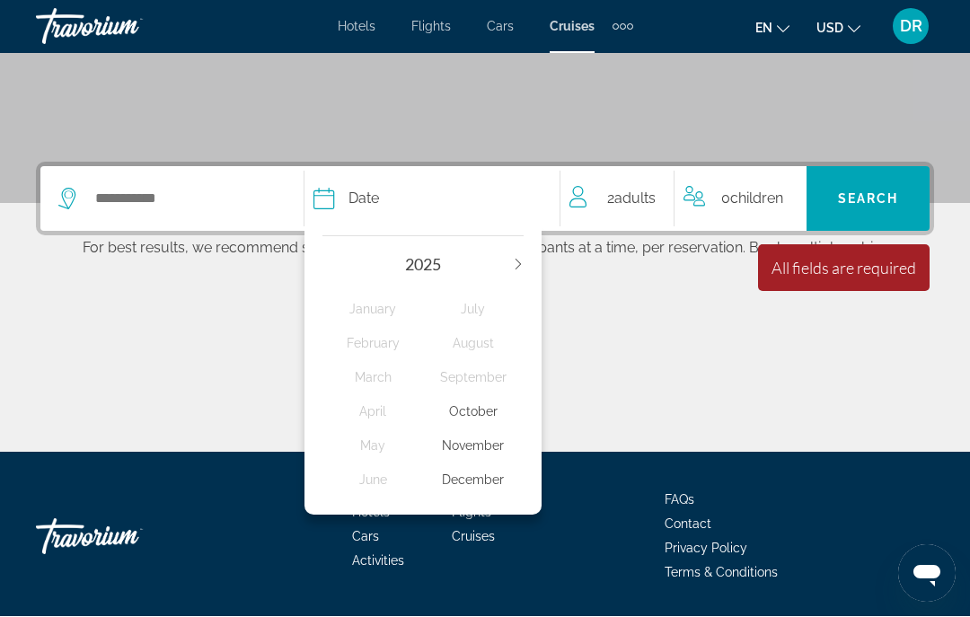
scroll to position [374, 0]
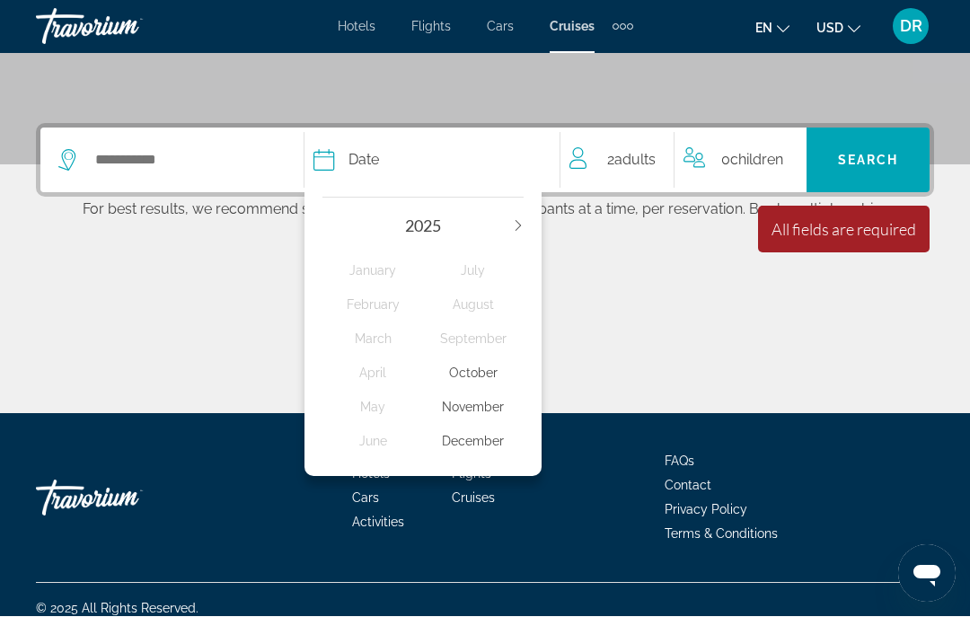
click at [451, 398] on div "November" at bounding box center [473, 407] width 101 height 32
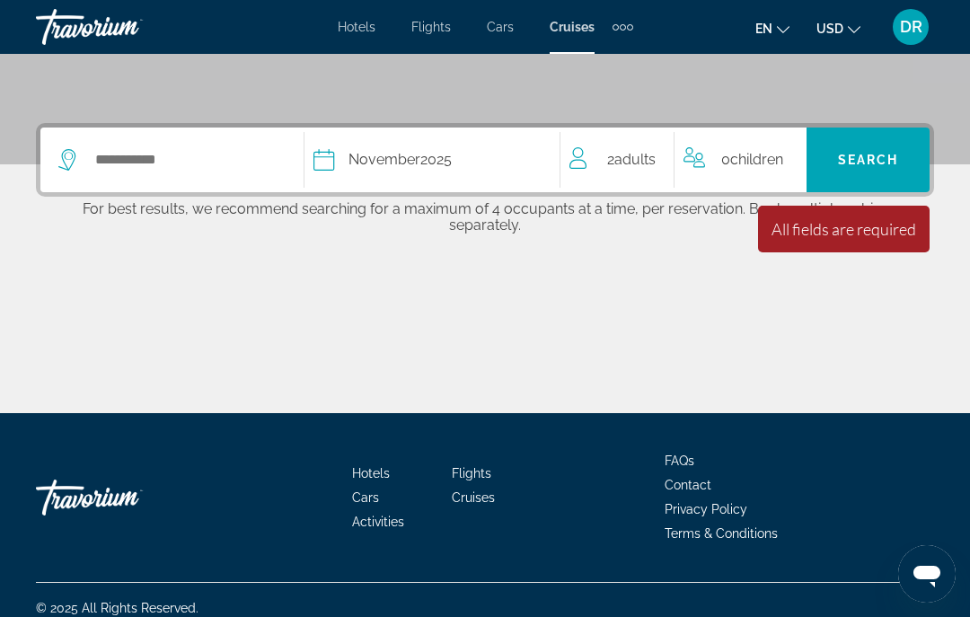
click at [76, 151] on icon "Search widget" at bounding box center [69, 160] width 22 height 22
click at [136, 169] on input "Select cruise destination" at bounding box center [189, 159] width 192 height 27
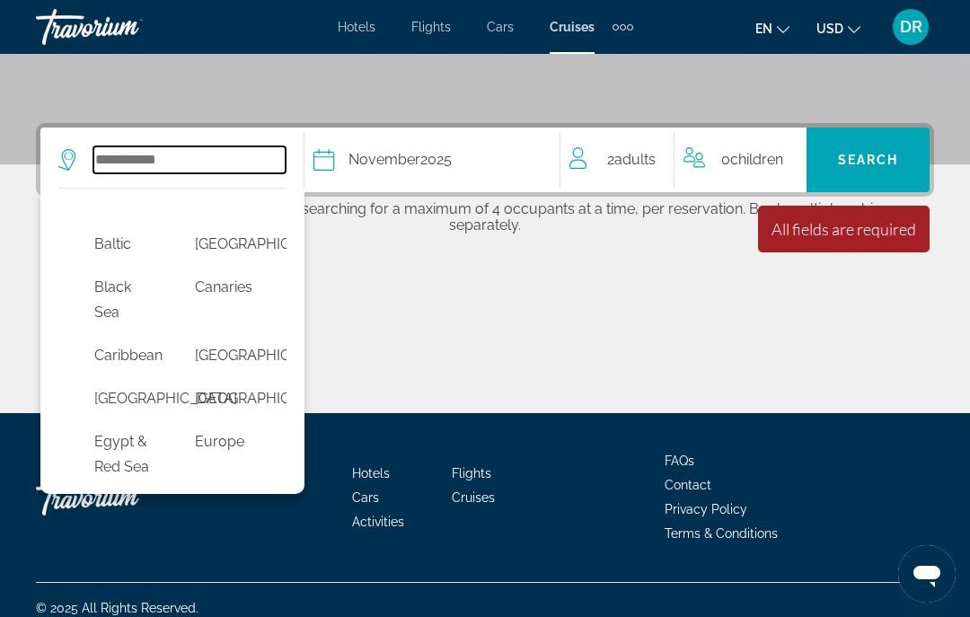
scroll to position [168, 0]
click at [128, 356] on button "Caribbean" at bounding box center [126, 356] width 83 height 34
type input "*********"
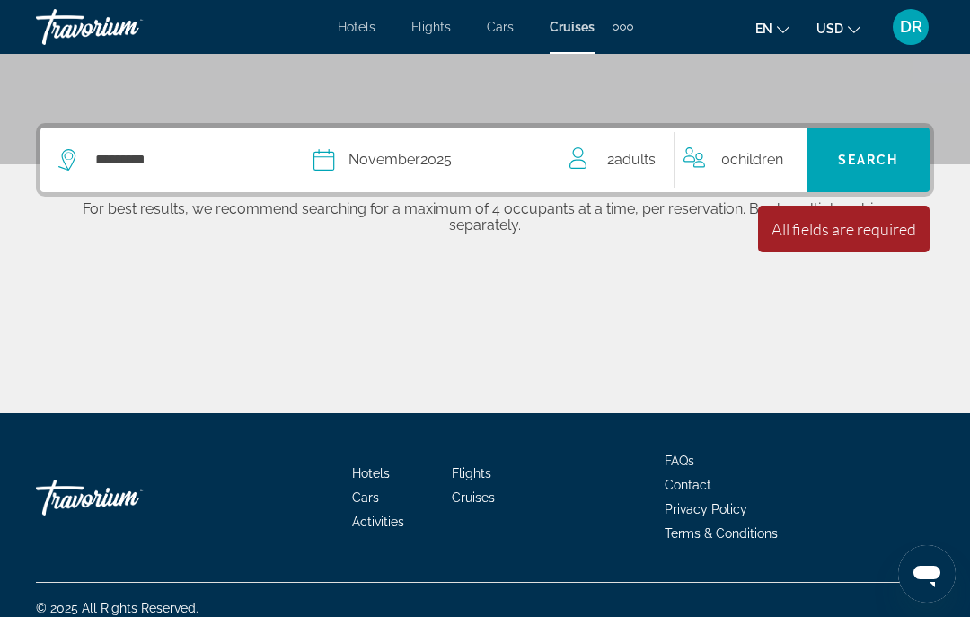
click at [888, 154] on span "Search" at bounding box center [868, 160] width 61 height 14
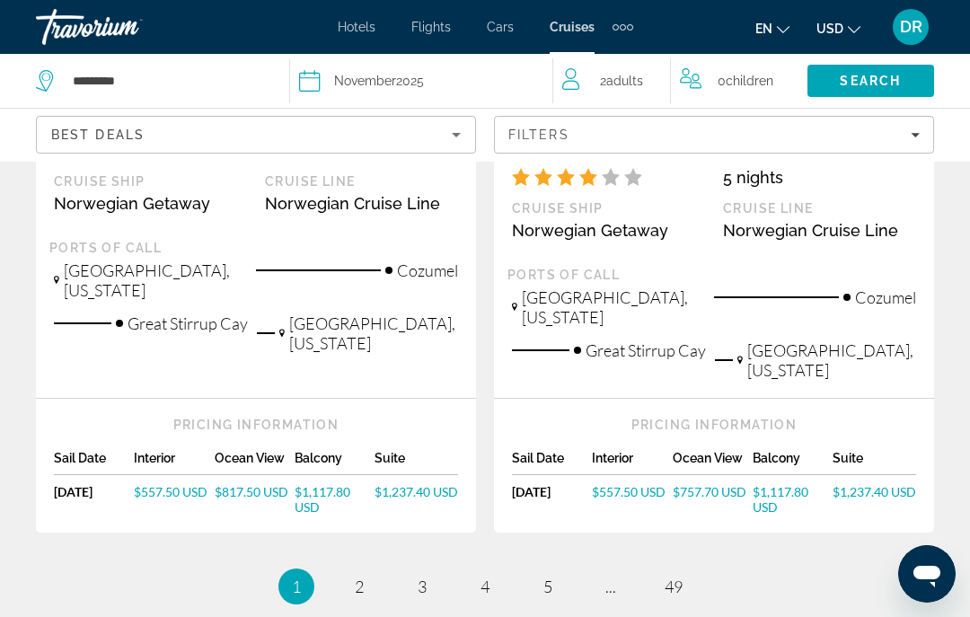
scroll to position [2141, 0]
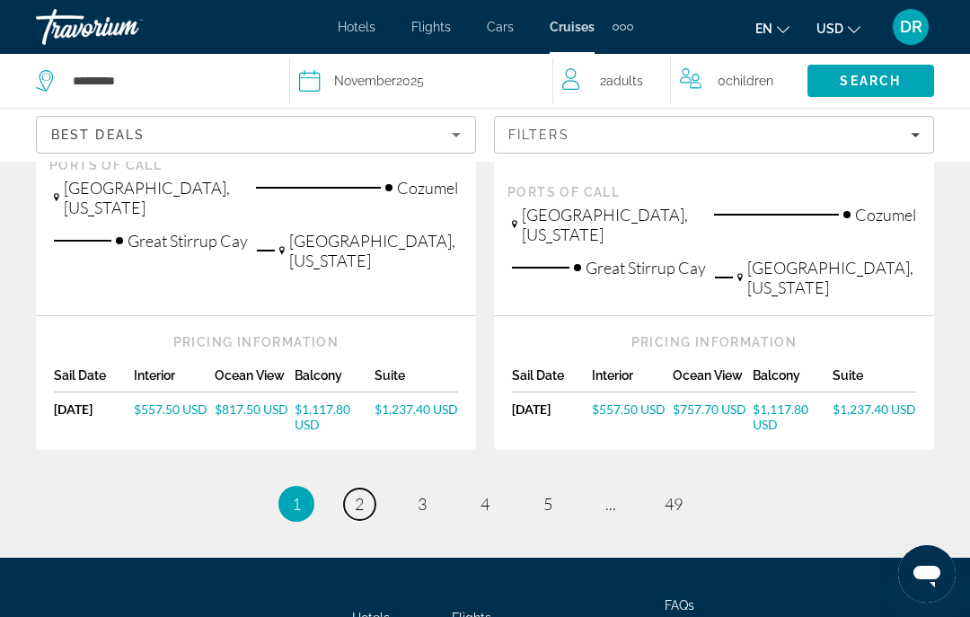
click at [361, 488] on link "page 2" at bounding box center [359, 503] width 31 height 31
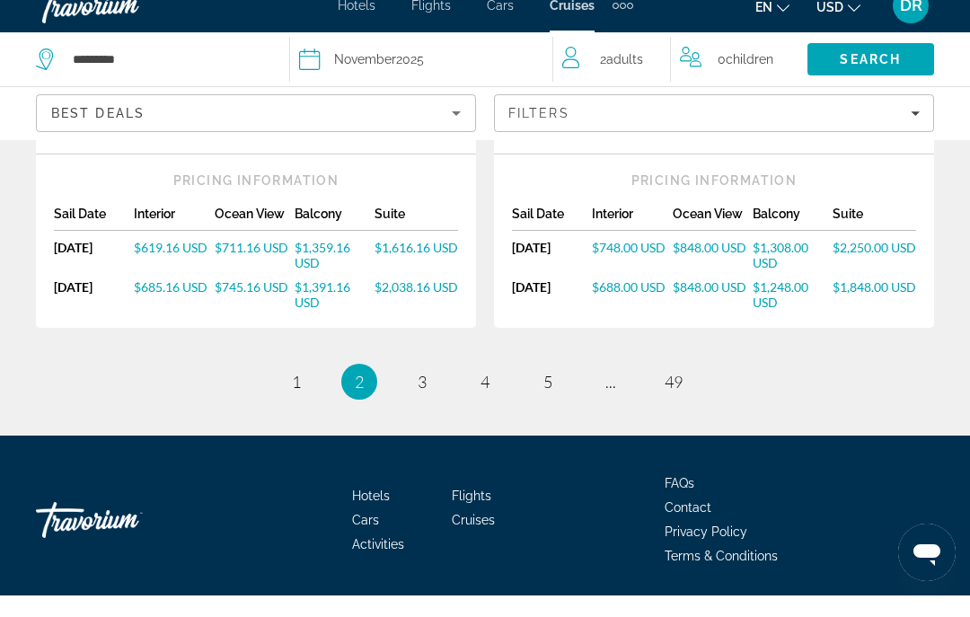
scroll to position [2469, 0]
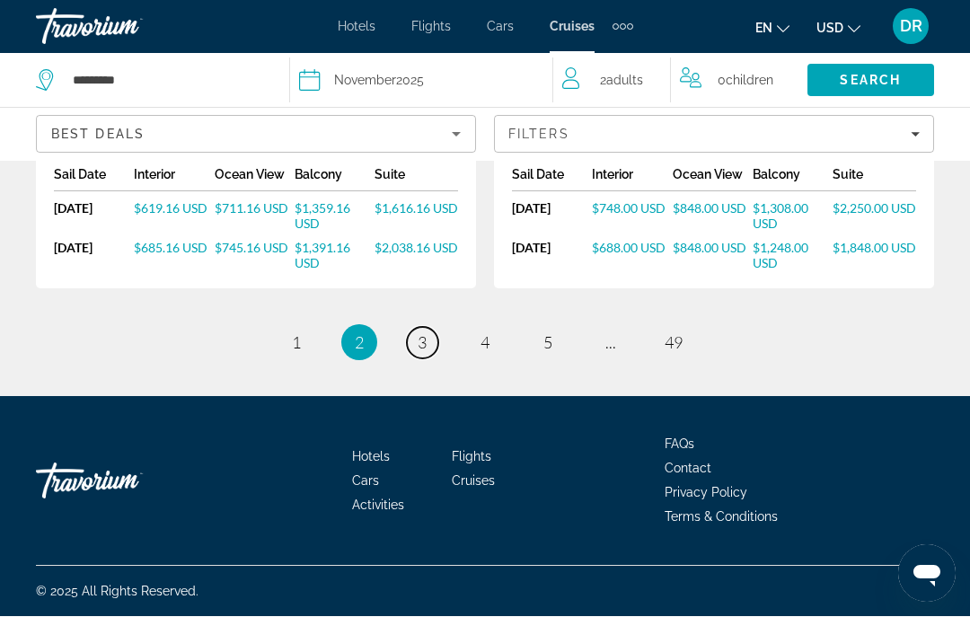
click at [418, 342] on span "3" at bounding box center [422, 343] width 9 height 20
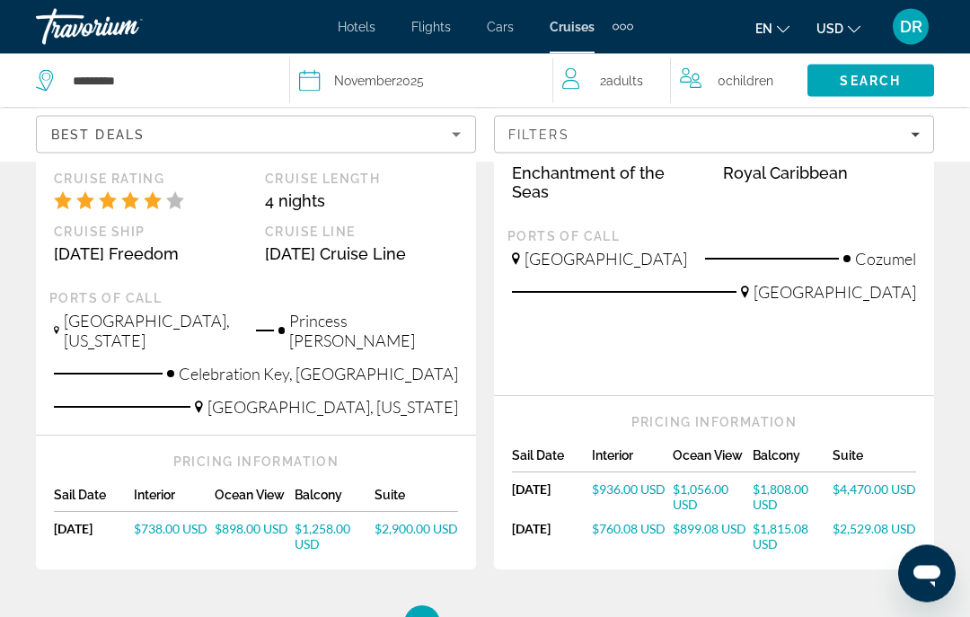
scroll to position [2267, 0]
click at [494, 608] on link "page 4" at bounding box center [485, 623] width 31 height 31
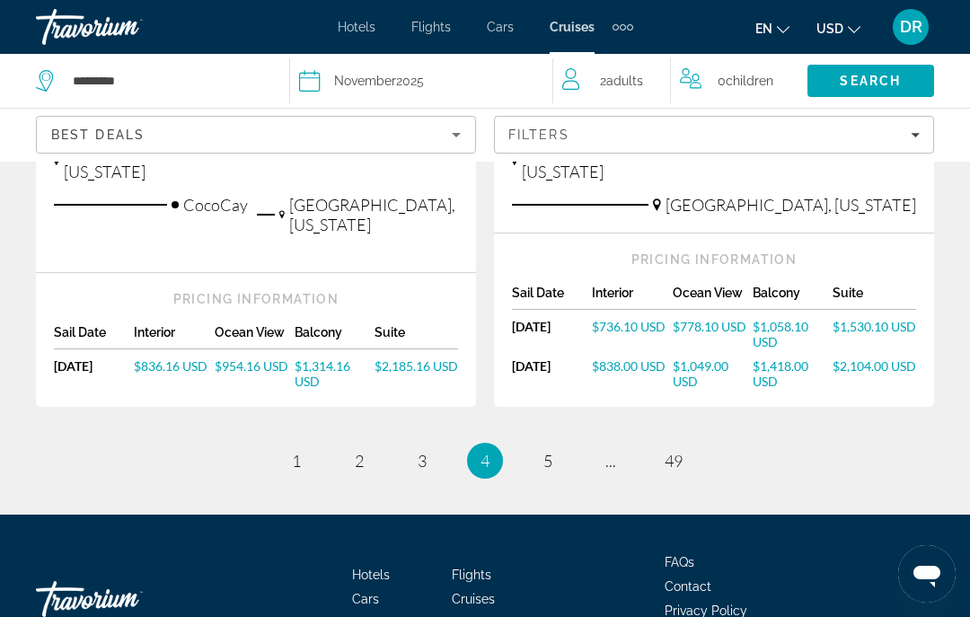
scroll to position [2358, 0]
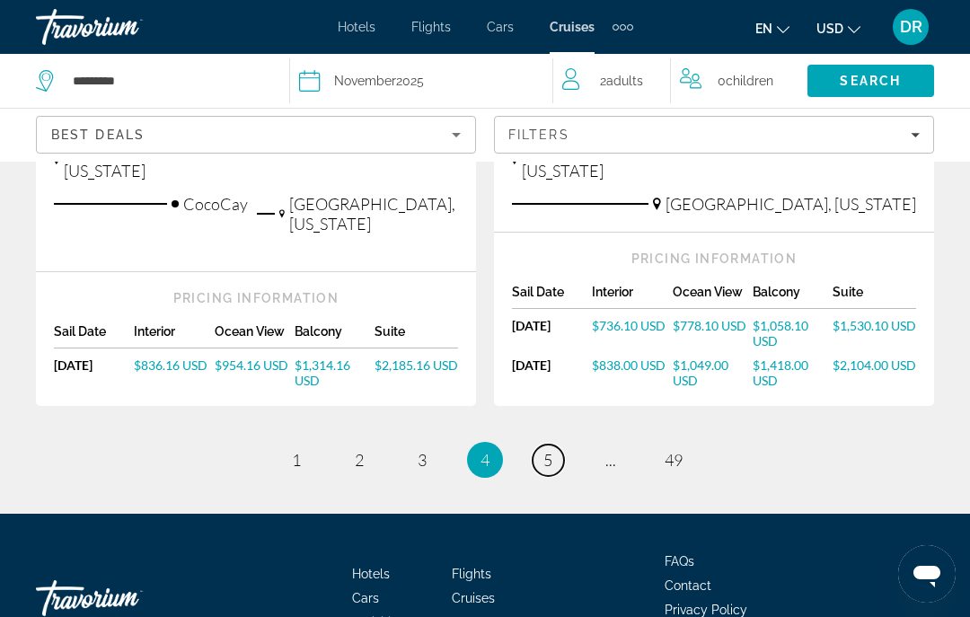
click at [550, 450] on span "5" at bounding box center [547, 460] width 9 height 20
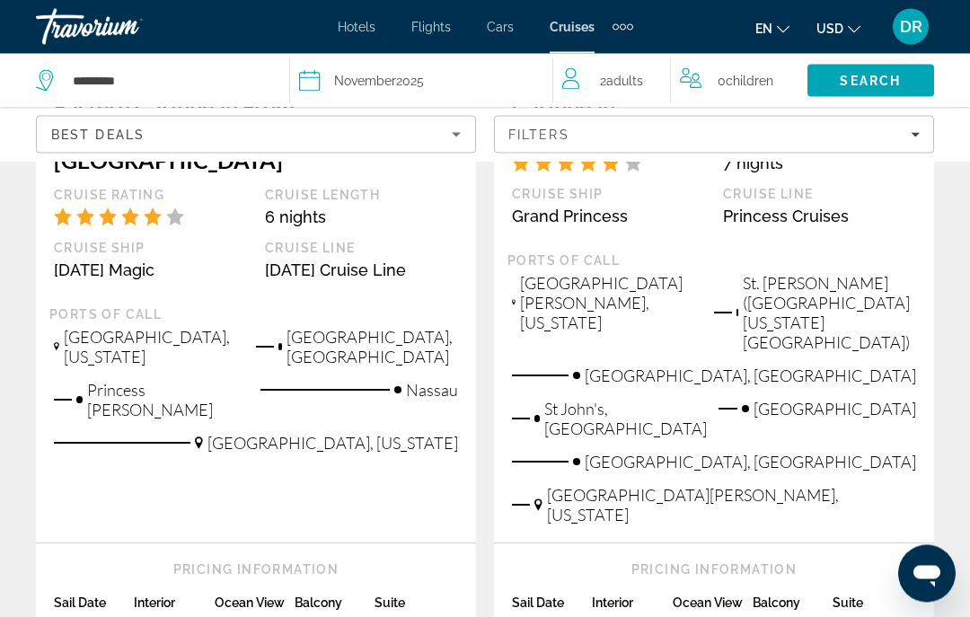
scroll to position [2307, 0]
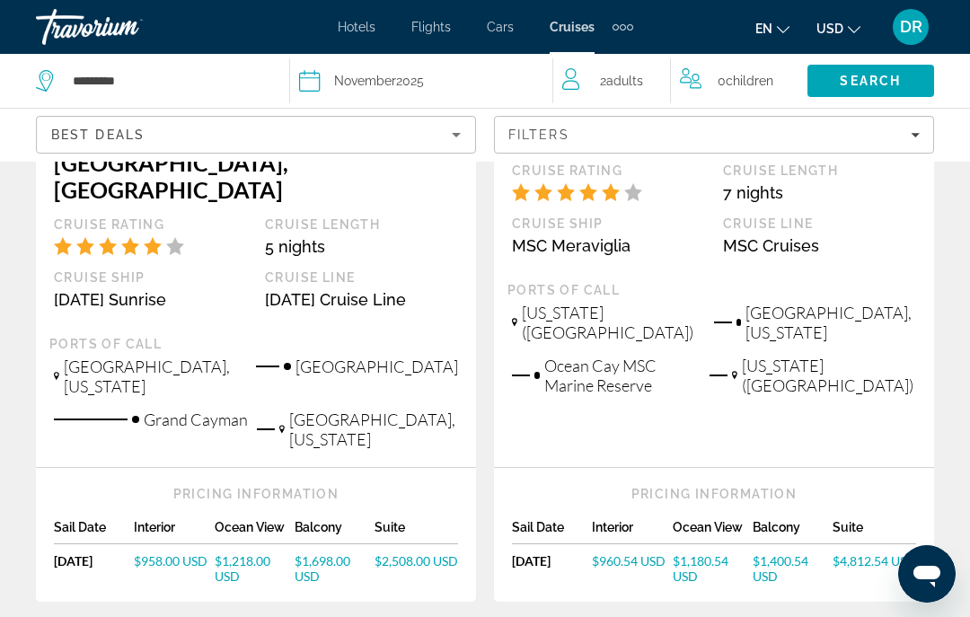
scroll to position [2180, 0]
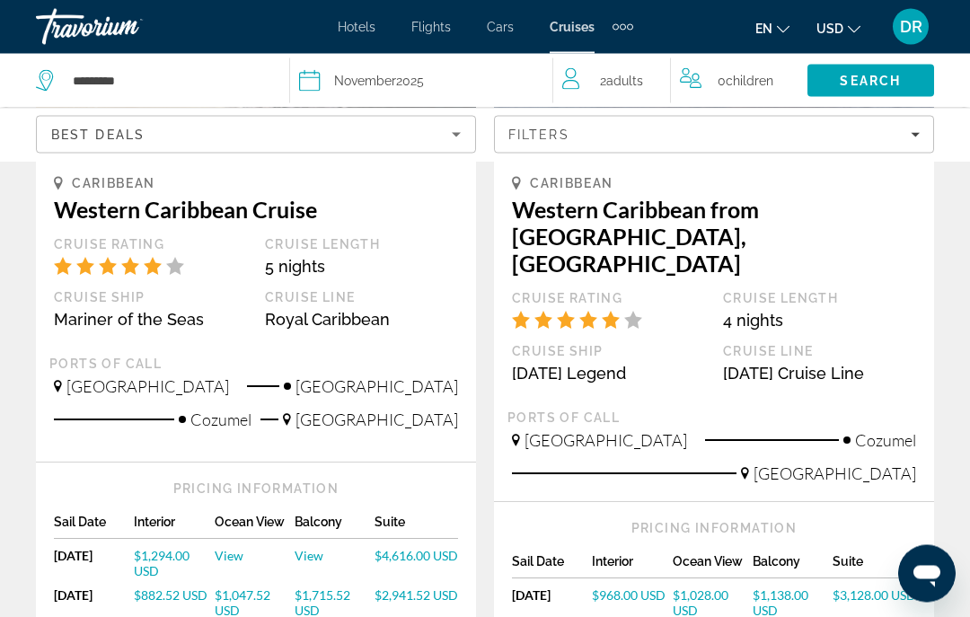
scroll to position [2105, 0]
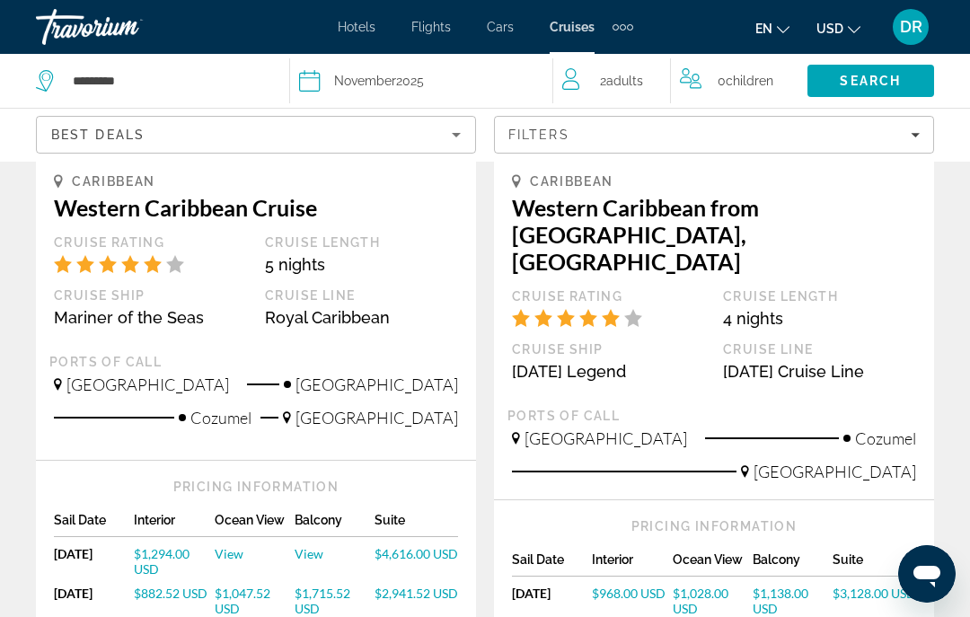
click at [918, 136] on icon "Filters" at bounding box center [914, 134] width 9 height 9
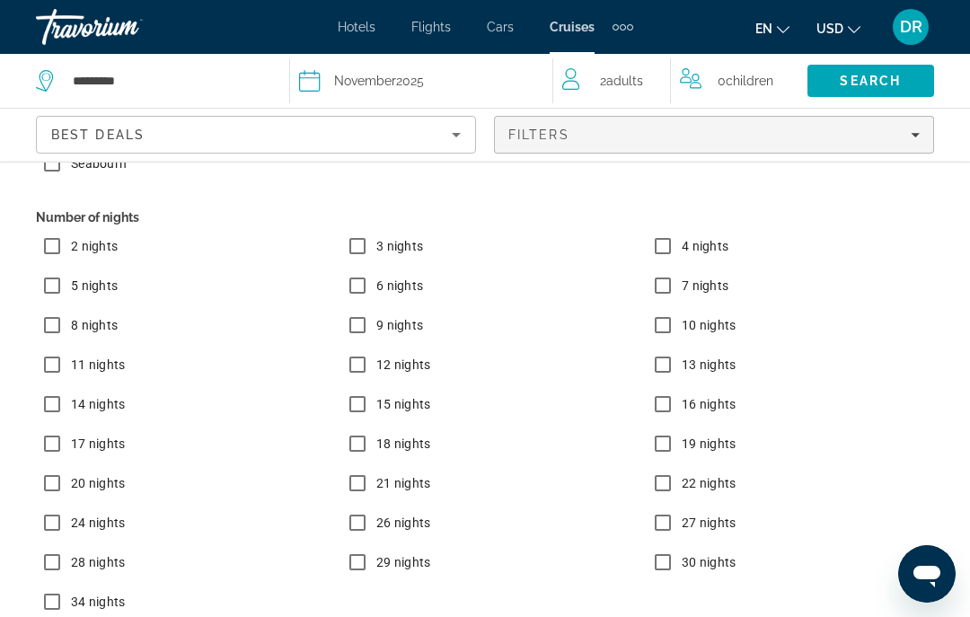
scroll to position [176, 0]
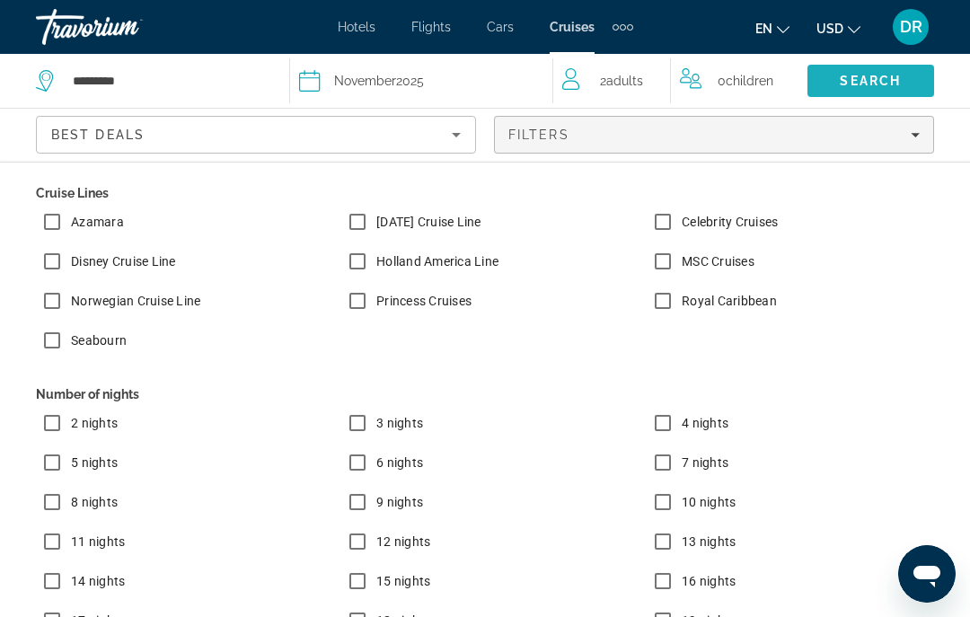
click at [904, 79] on span "Search" at bounding box center [870, 80] width 127 height 43
click at [882, 76] on span "Search" at bounding box center [870, 81] width 61 height 14
click at [872, 84] on span "Search" at bounding box center [870, 81] width 61 height 14
click at [862, 85] on span "Search" at bounding box center [870, 81] width 61 height 14
click at [918, 138] on icon "Filters" at bounding box center [914, 134] width 9 height 9
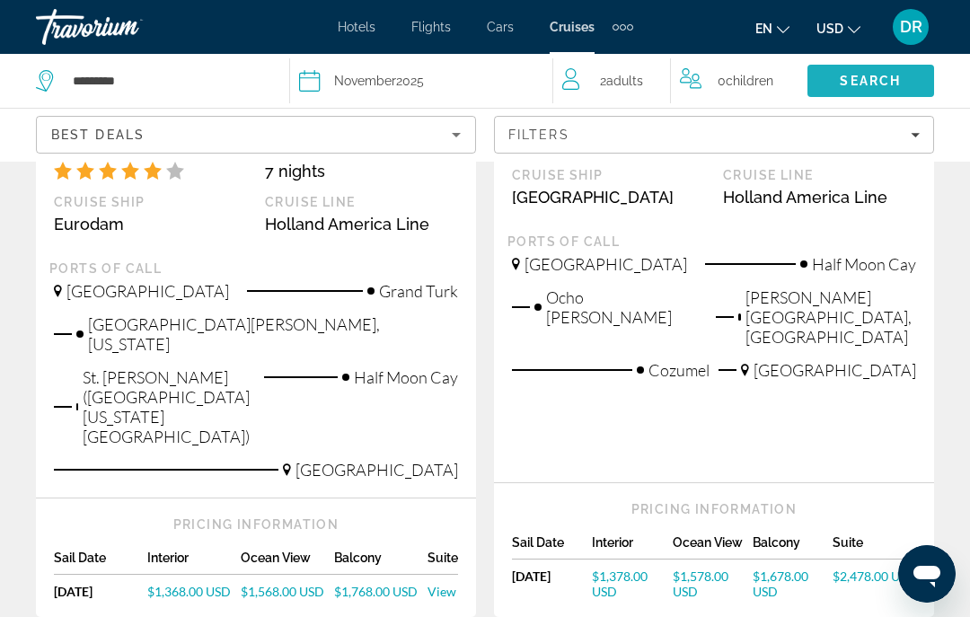
click at [908, 75] on span "Search" at bounding box center [870, 80] width 127 height 43
click at [883, 84] on span "Search" at bounding box center [870, 81] width 61 height 14
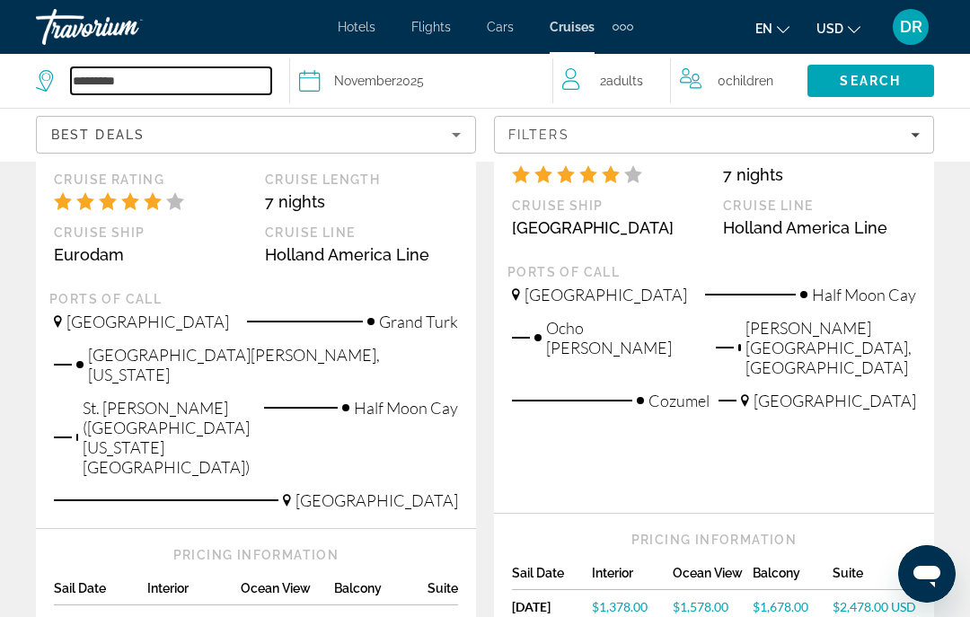
click at [92, 91] on input "*********" at bounding box center [171, 80] width 200 height 27
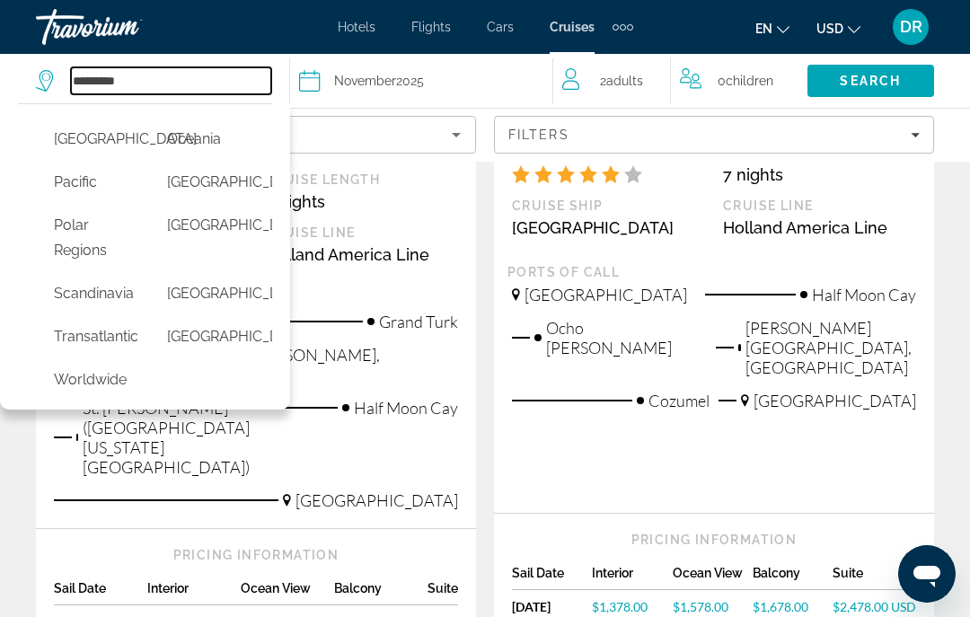
scroll to position [558, 0]
click at [81, 157] on button "North America" at bounding box center [92, 140] width 95 height 34
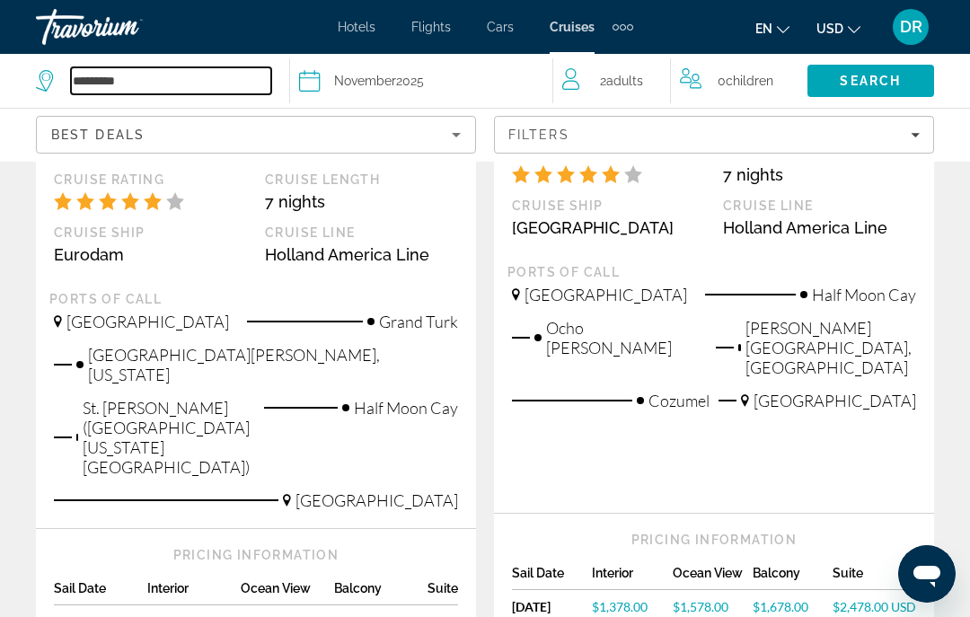
type input "**********"
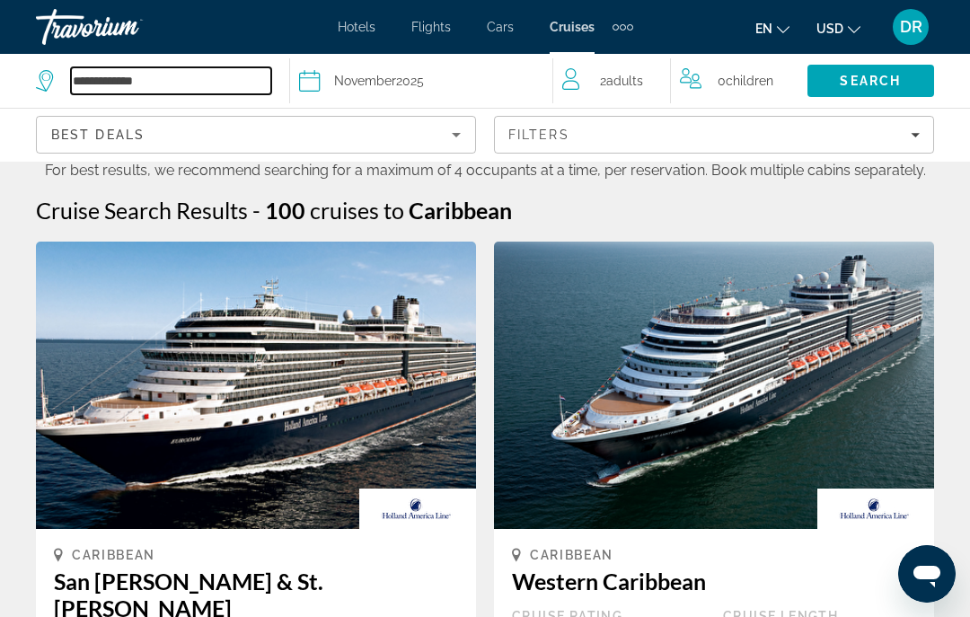
scroll to position [0, 0]
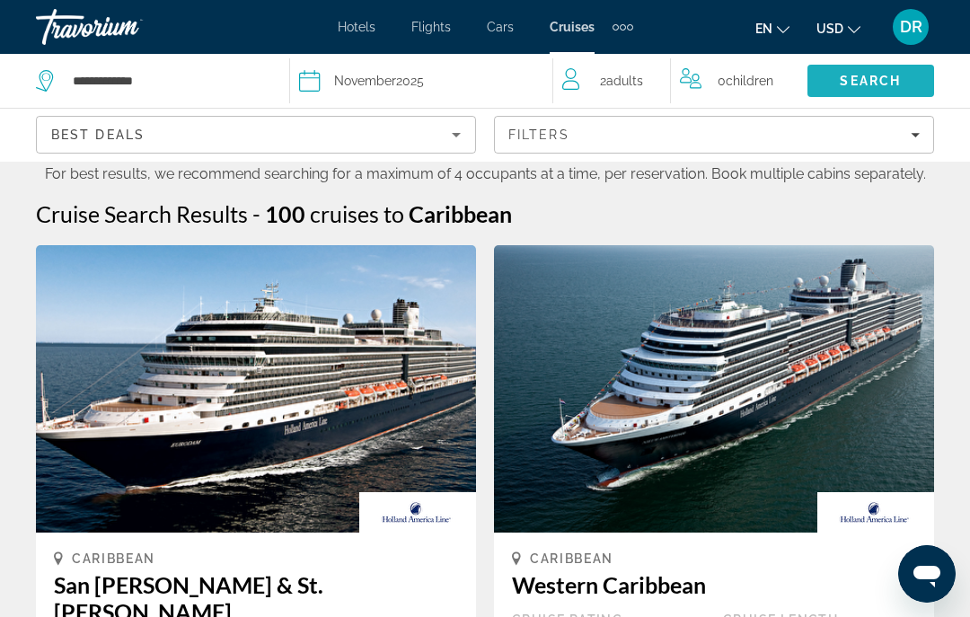
click at [904, 77] on span "Search" at bounding box center [870, 80] width 127 height 43
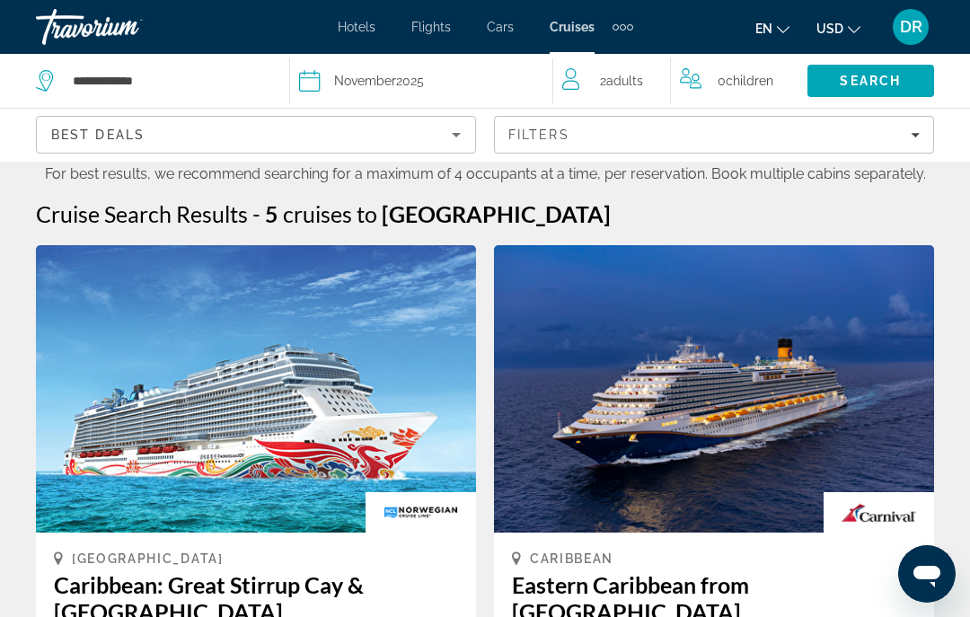
click at [326, 79] on div "Date November 2025" at bounding box center [416, 80] width 235 height 25
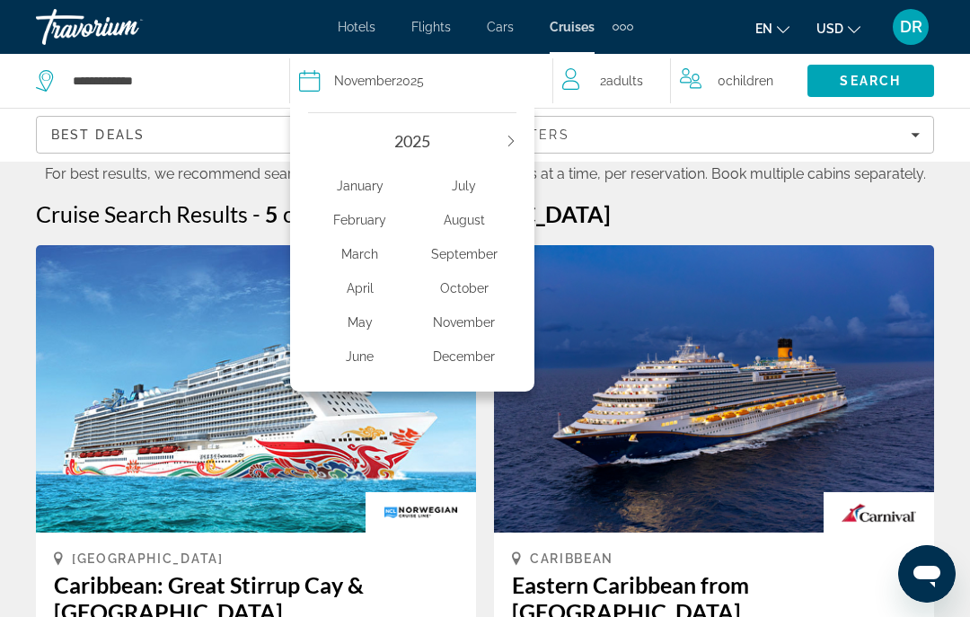
click at [341, 212] on div "February" at bounding box center [360, 220] width 104 height 32
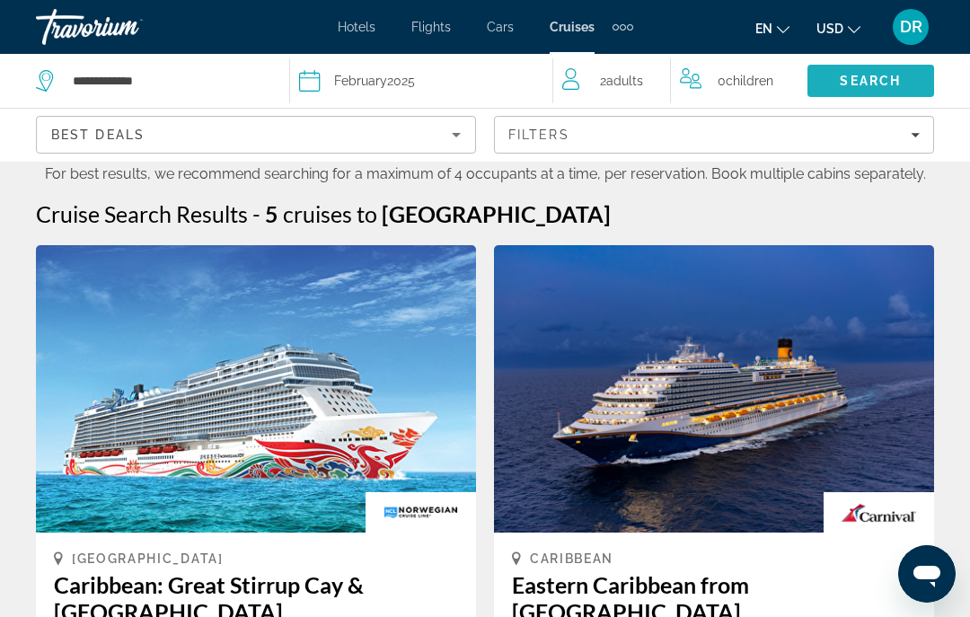
click at [882, 82] on span "Search" at bounding box center [870, 81] width 61 height 14
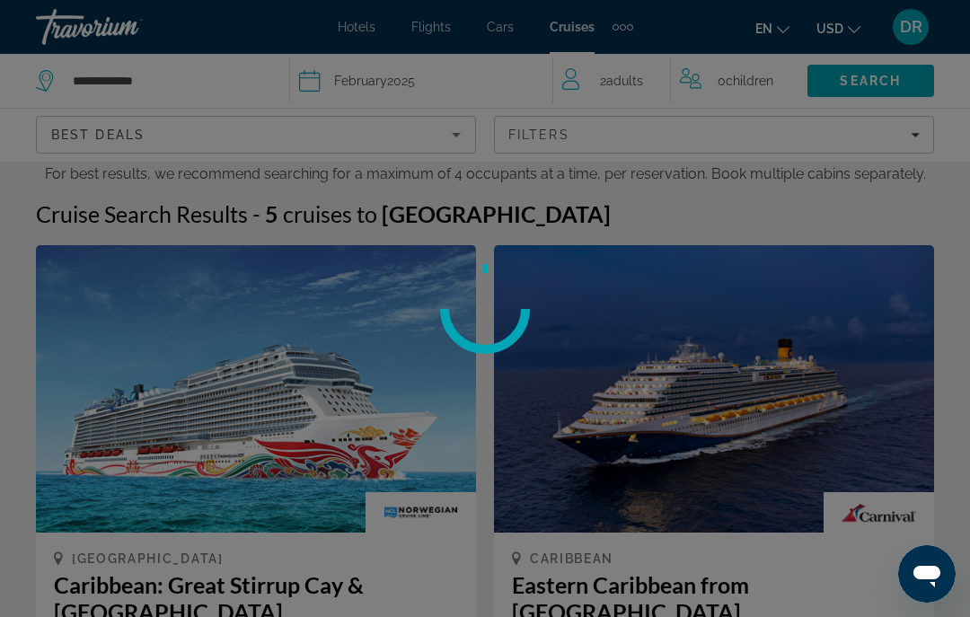
scroll to position [71, 0]
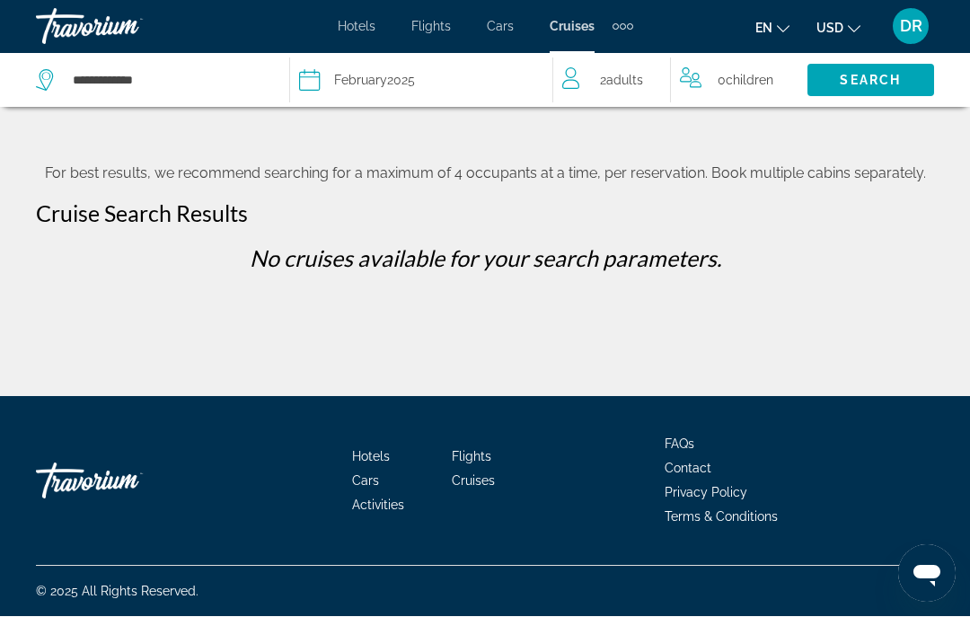
click at [356, 92] on div "February 2025" at bounding box center [374, 80] width 81 height 25
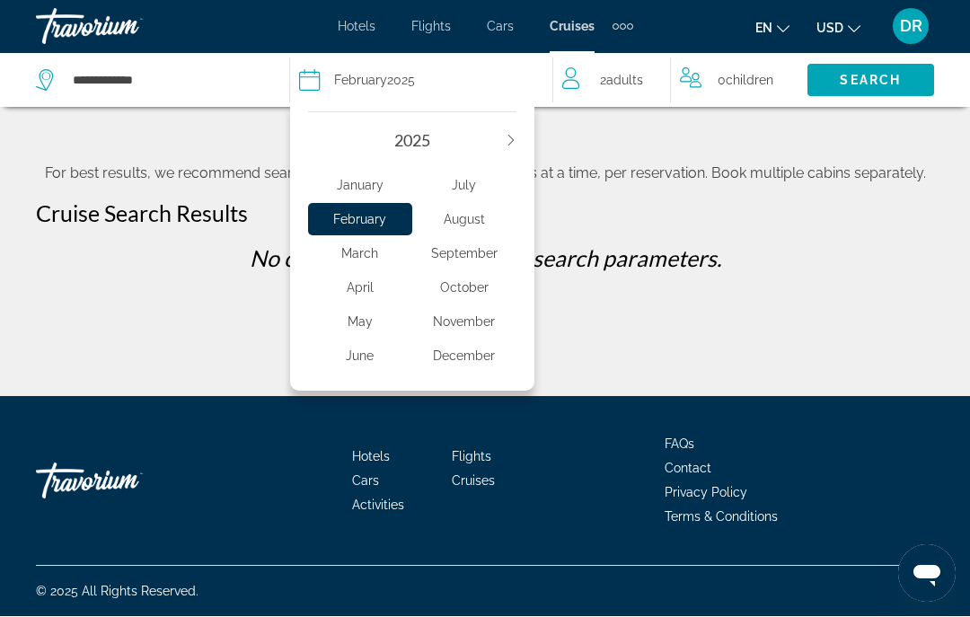
click at [499, 131] on div "2025" at bounding box center [412, 141] width 208 height 20
click at [504, 148] on div "2025" at bounding box center [412, 141] width 208 height 20
click at [523, 134] on div "2025 January February March April May June July August September October Novemb…" at bounding box center [412, 247] width 244 height 288
click at [504, 152] on div "January February March April May June July August September October November De…" at bounding box center [412, 267] width 208 height 232
click at [440, 155] on div "January February March April May June July August September October November De…" at bounding box center [412, 267] width 208 height 232
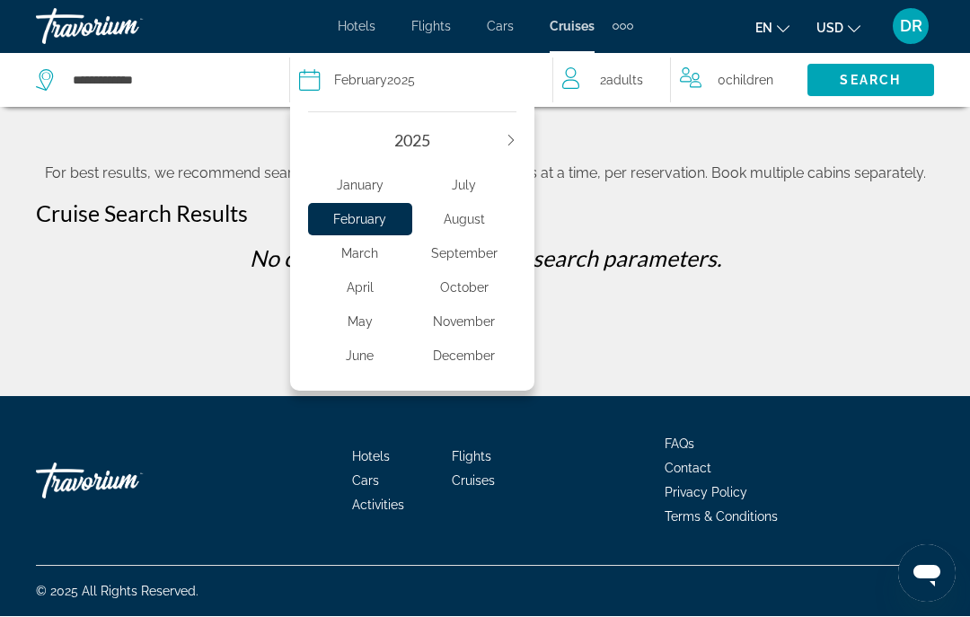
click at [474, 343] on div "December" at bounding box center [464, 356] width 104 height 32
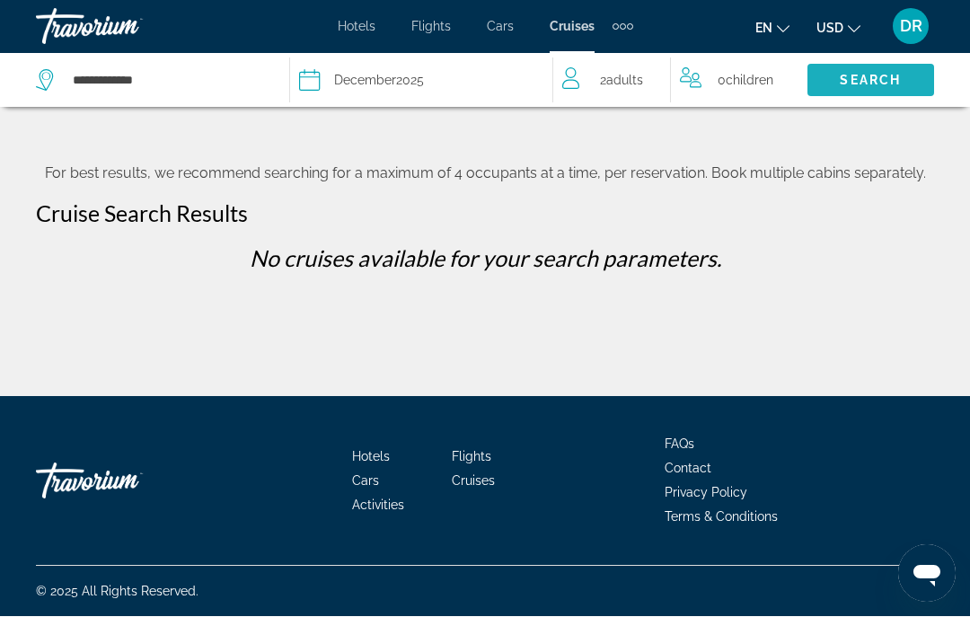
click at [875, 74] on span "Search" at bounding box center [870, 81] width 61 height 14
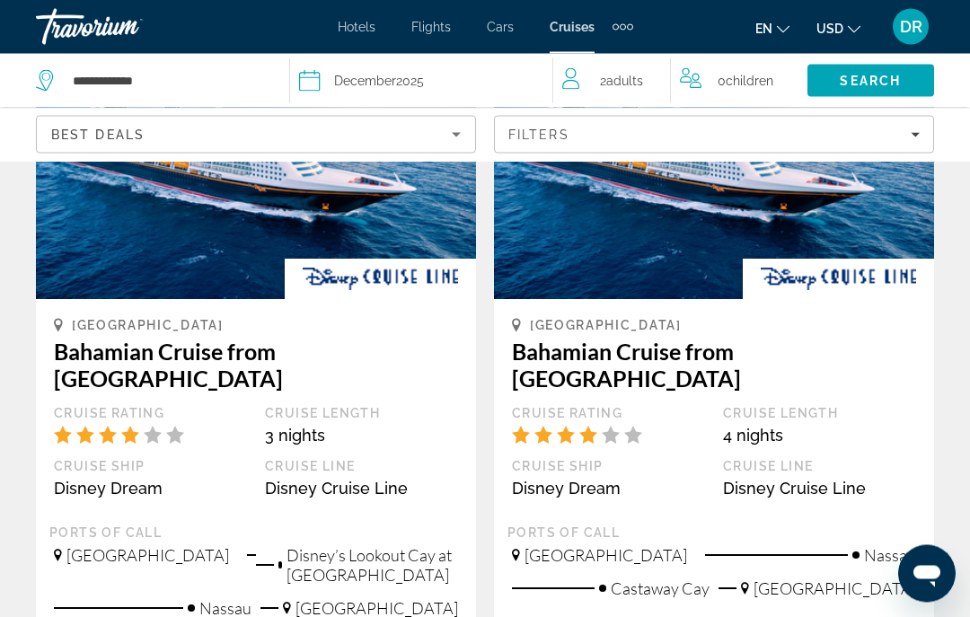
scroll to position [2150, 0]
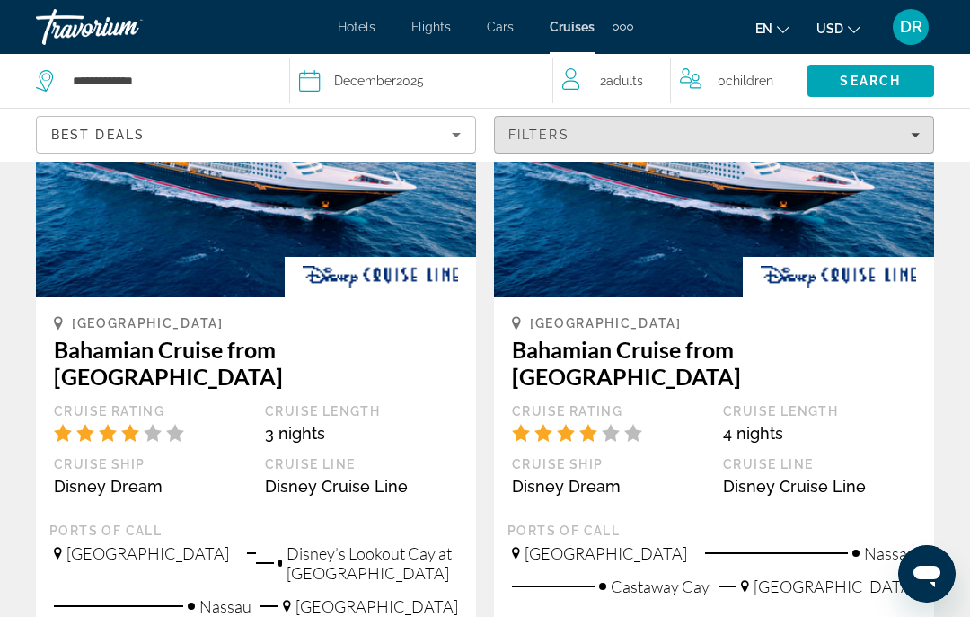
click at [887, 135] on div "Filters" at bounding box center [713, 135] width 411 height 14
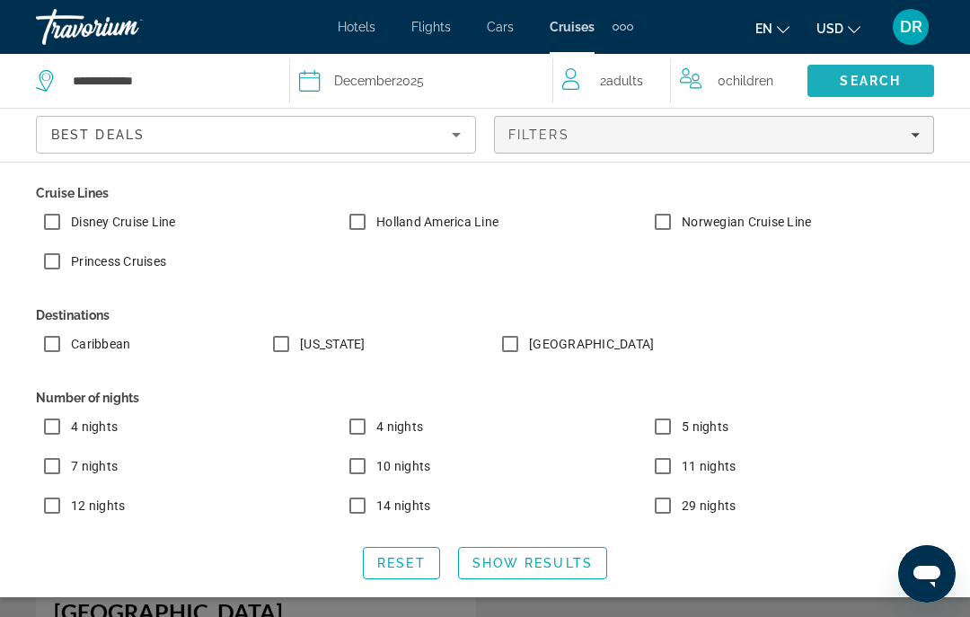
click at [891, 79] on span "Search" at bounding box center [870, 81] width 61 height 14
click at [892, 92] on span "Search" at bounding box center [870, 80] width 127 height 43
click at [869, 87] on span "Search" at bounding box center [870, 81] width 61 height 14
click at [866, 96] on span "Search" at bounding box center [870, 80] width 127 height 43
click at [863, 94] on span "Search" at bounding box center [870, 80] width 127 height 43
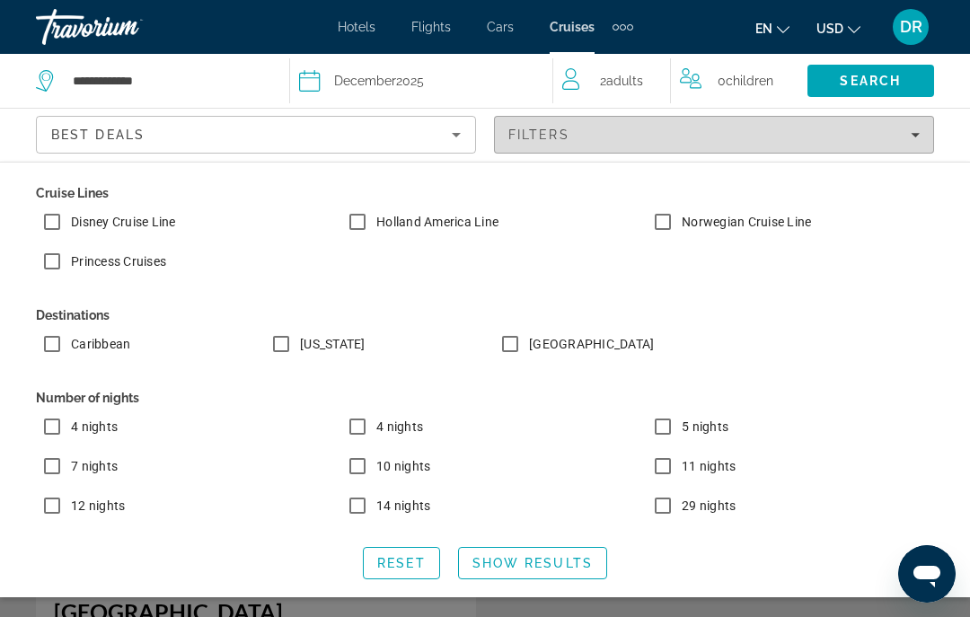
click at [915, 140] on div "Filters" at bounding box center [713, 135] width 411 height 14
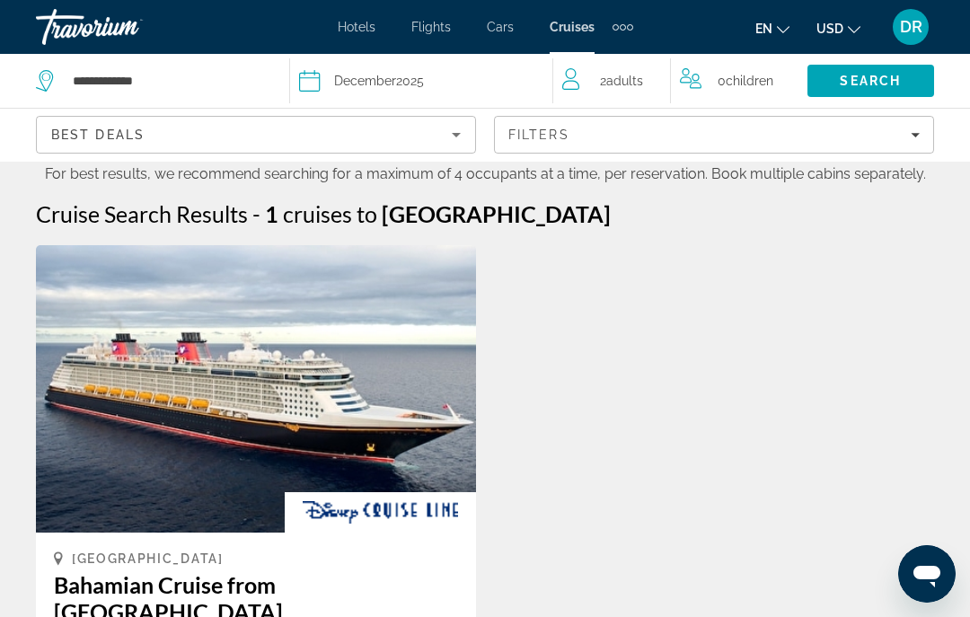
click at [903, 77] on span "Search" at bounding box center [870, 80] width 127 height 43
click at [889, 85] on span "Search" at bounding box center [870, 81] width 61 height 14
click at [119, 81] on input "**********" at bounding box center [171, 80] width 200 height 27
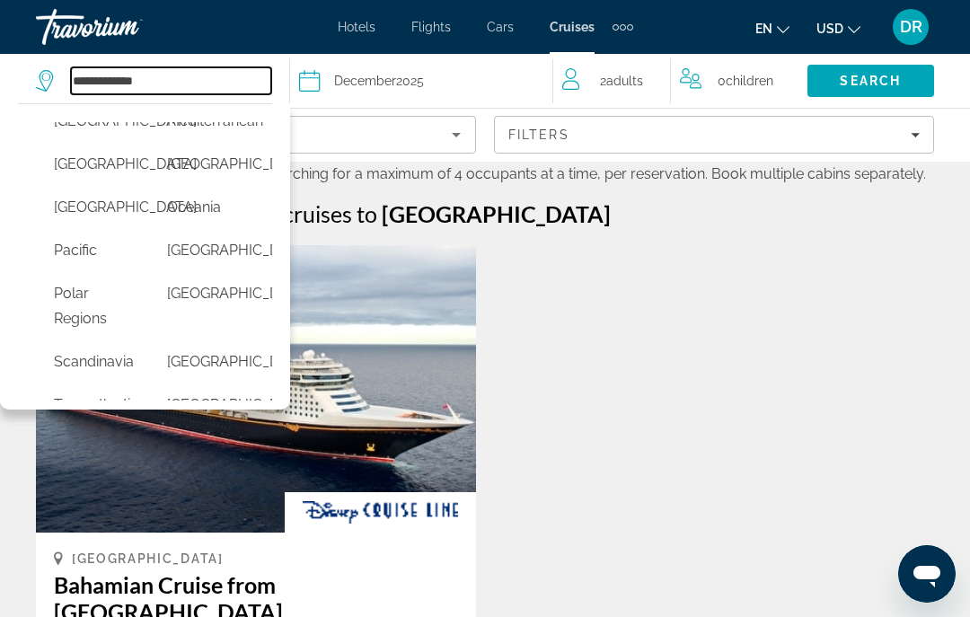
scroll to position [504, 0]
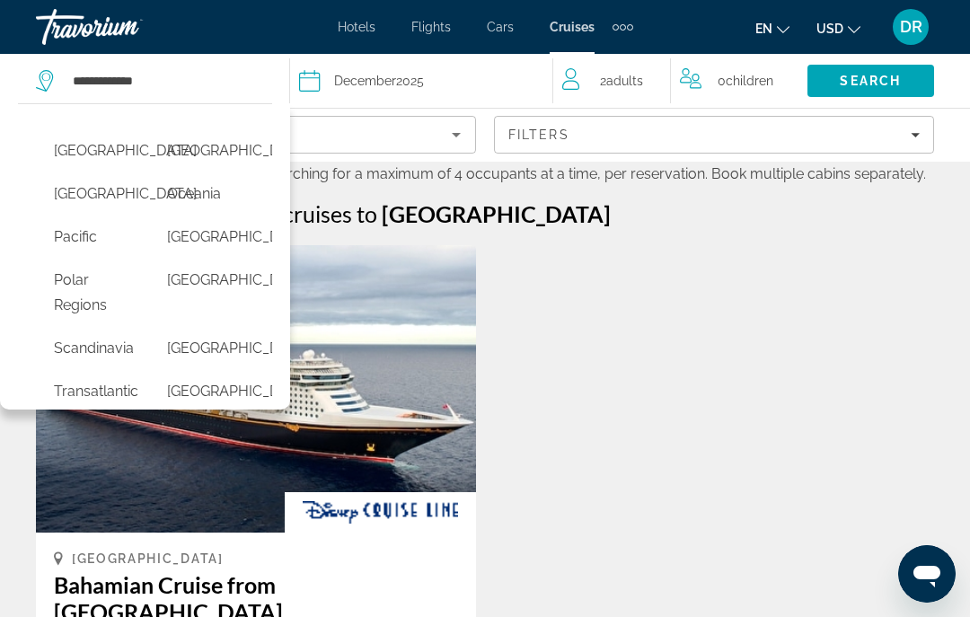
click at [75, 211] on button "North America" at bounding box center [92, 194] width 95 height 34
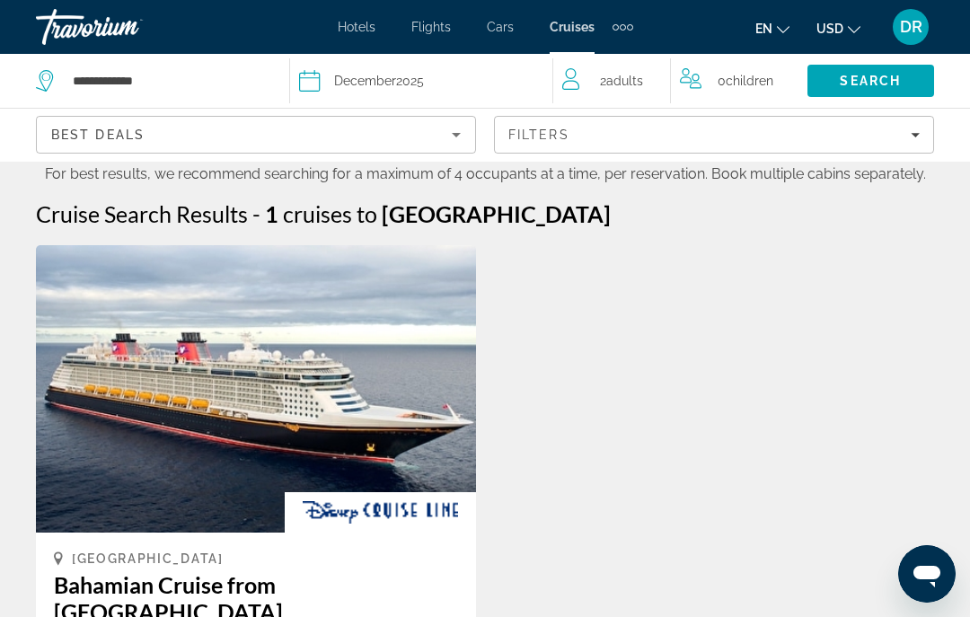
click at [903, 83] on span "Search" at bounding box center [870, 80] width 127 height 43
click at [879, 89] on span "Search" at bounding box center [870, 80] width 127 height 43
